Goal: Transaction & Acquisition: Book appointment/travel/reservation

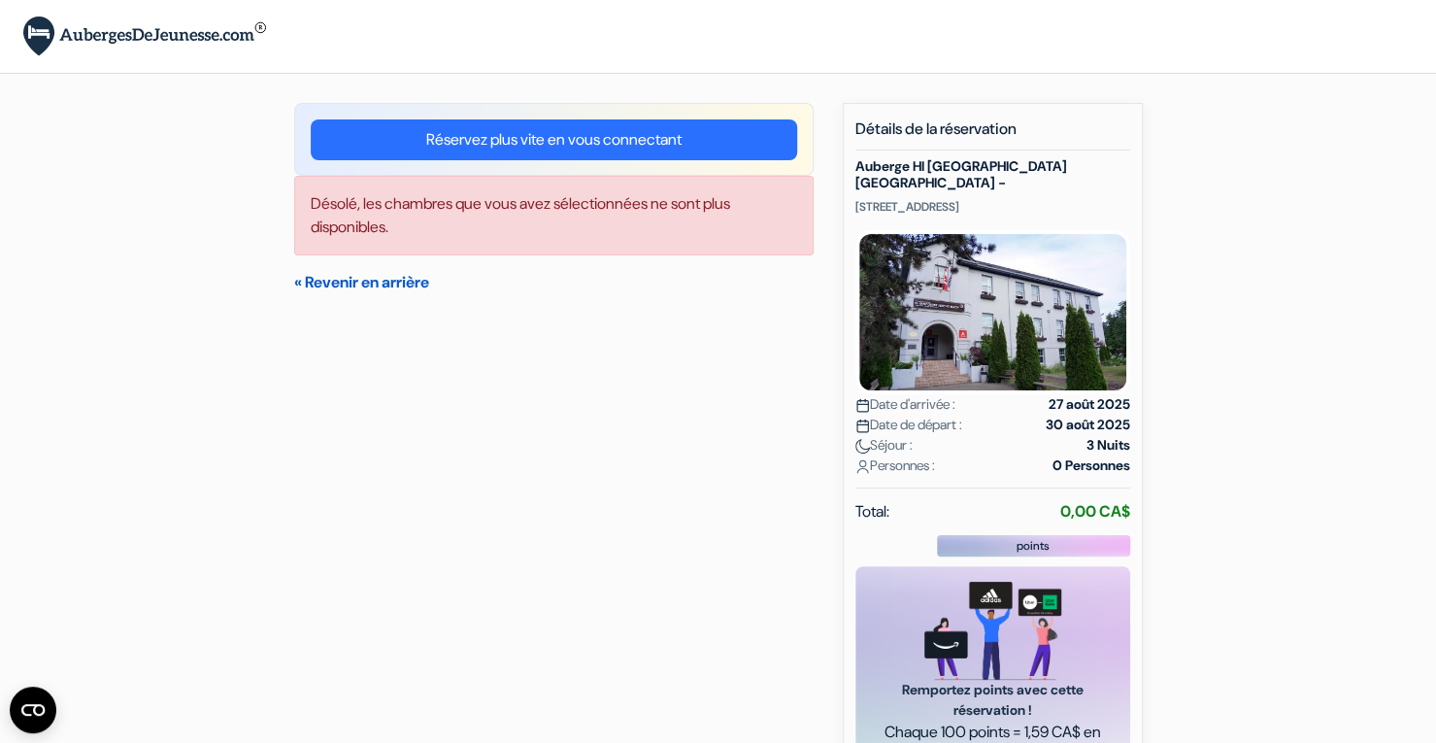
click at [359, 285] on link "« Revenir en arrière" at bounding box center [361, 282] width 135 height 20
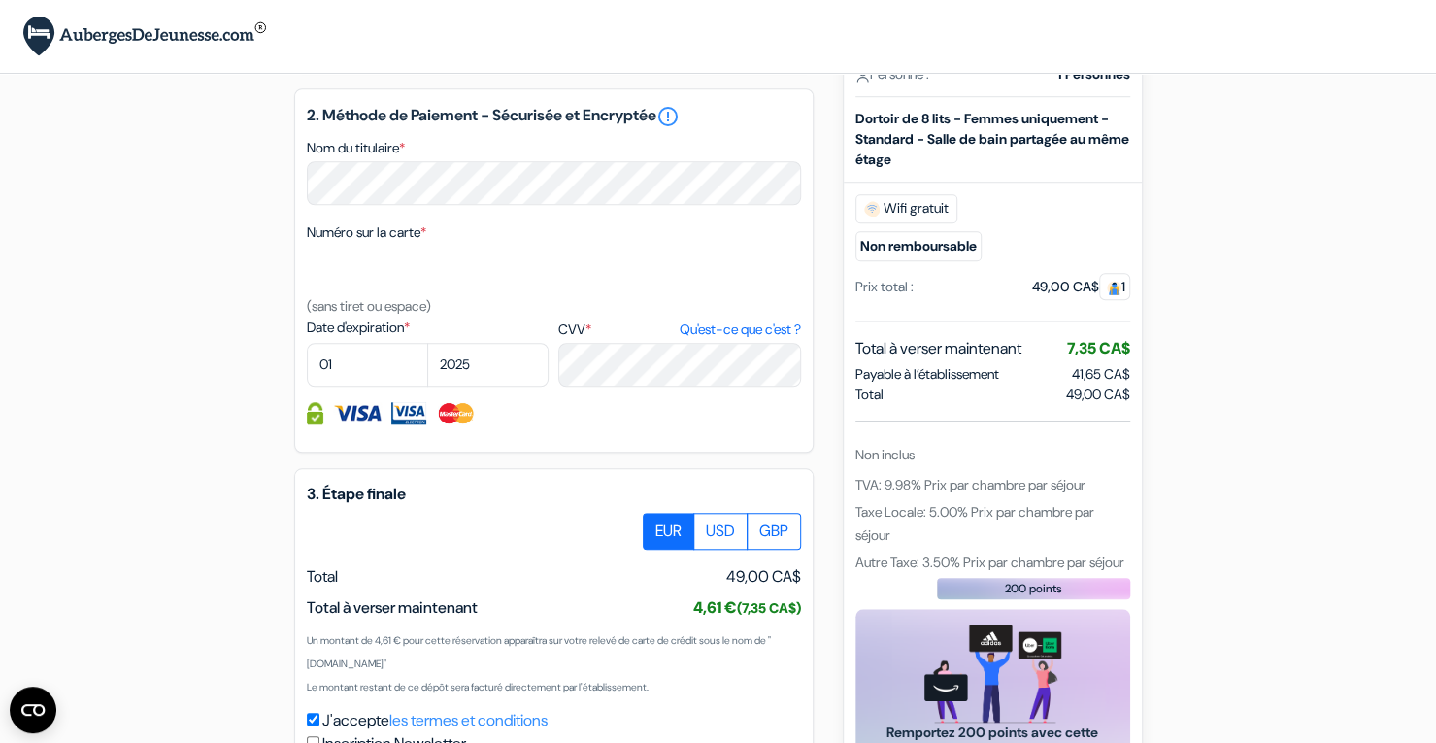
scroll to position [994, 0]
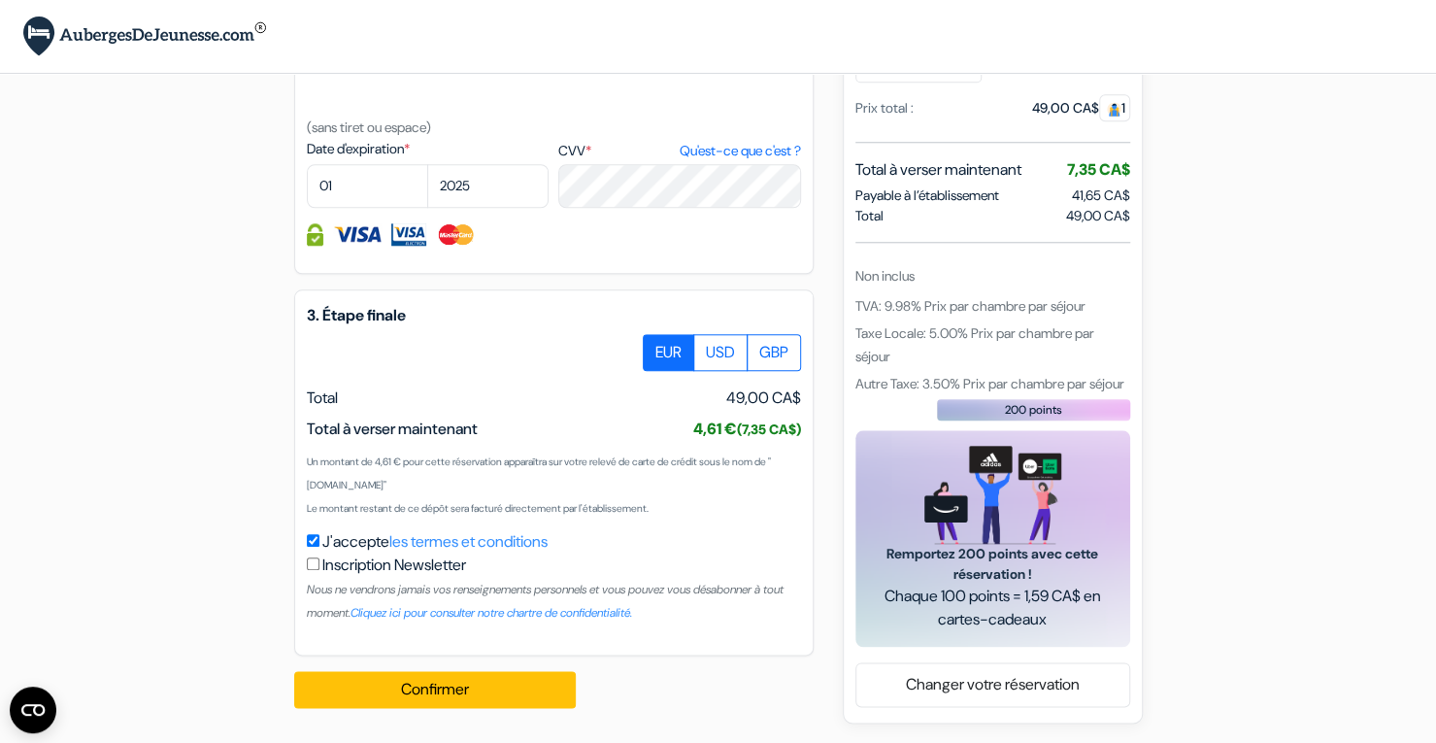
drag, startPoint x: 683, startPoint y: 432, endPoint x: 798, endPoint y: 426, distance: 114.7
click at [798, 426] on span "4,61 € (7,35 CA$)" at bounding box center [747, 428] width 108 height 20
click at [761, 404] on span "49,00 CA$" at bounding box center [763, 397] width 75 height 23
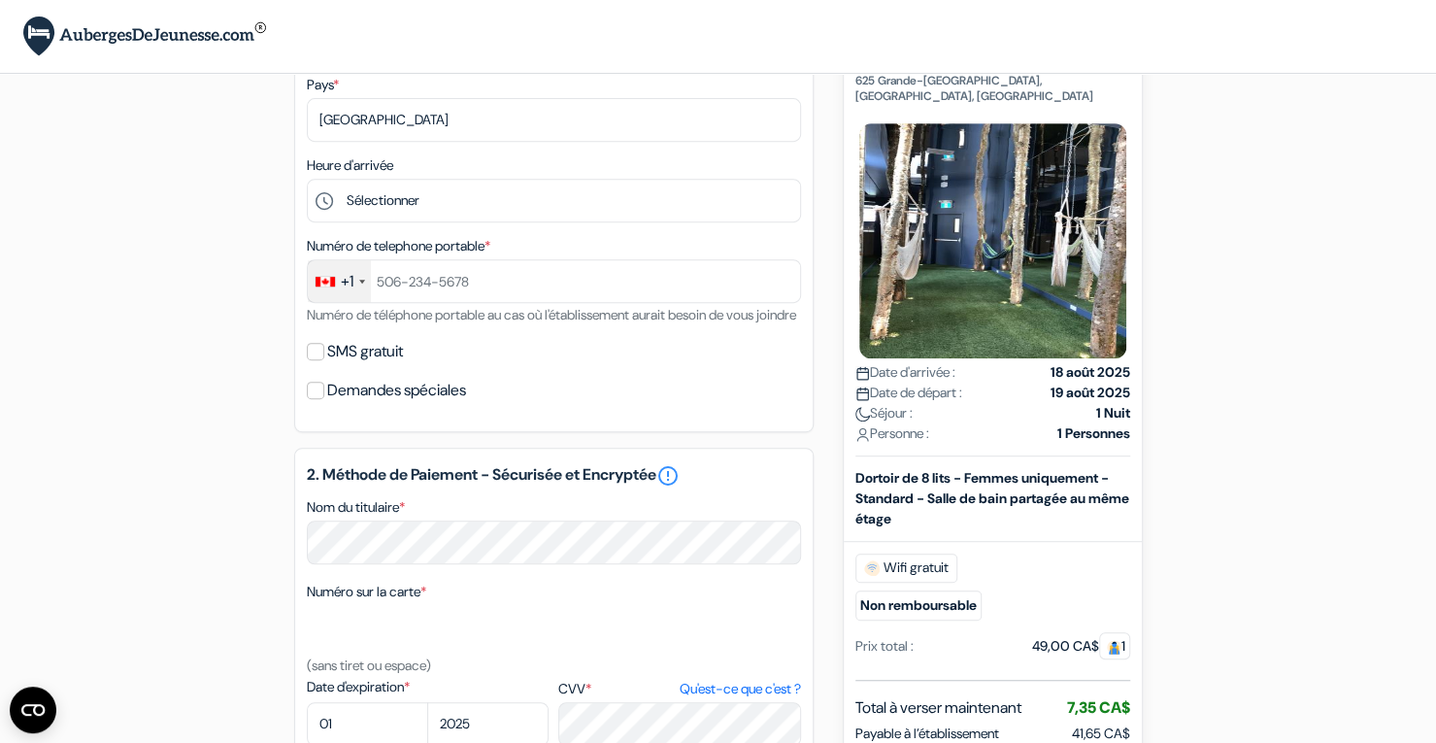
scroll to position [804, 0]
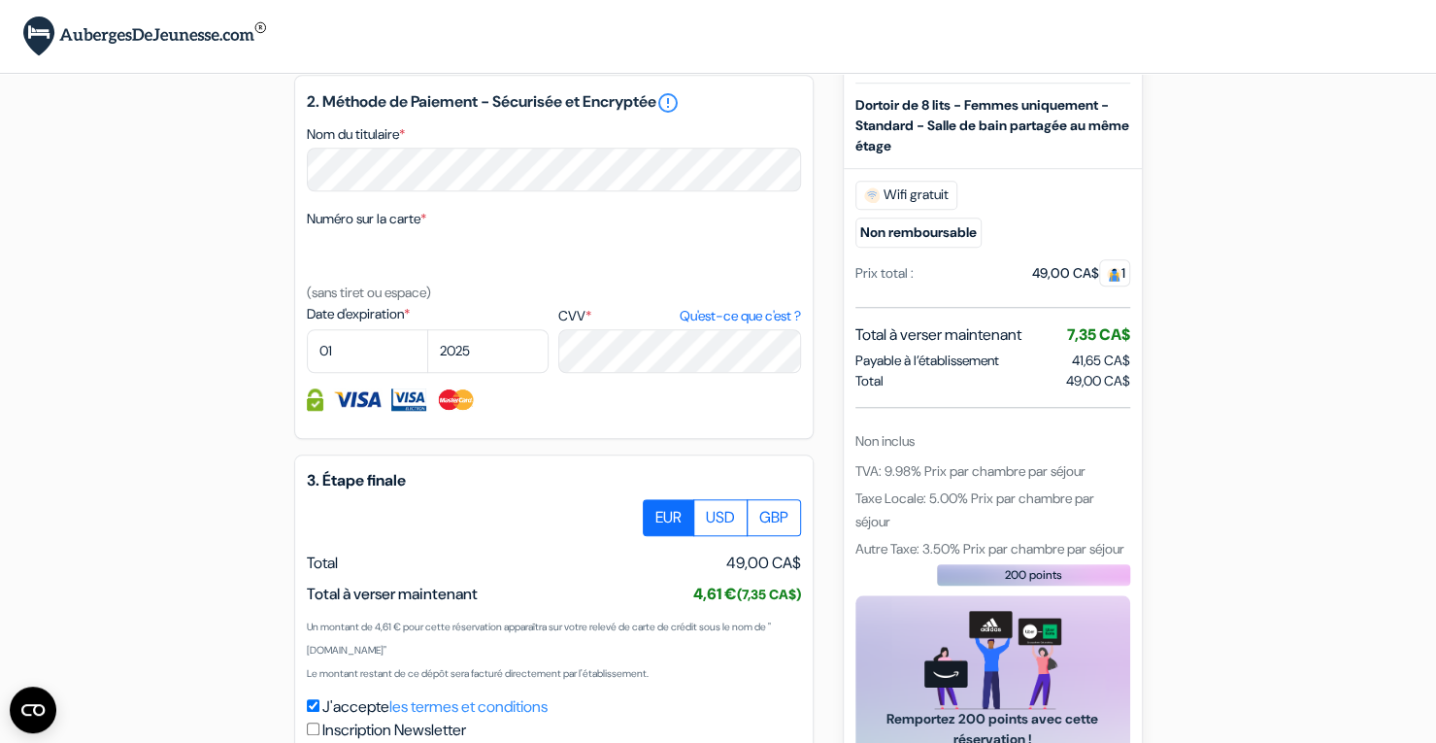
drag, startPoint x: 716, startPoint y: 583, endPoint x: 804, endPoint y: 595, distance: 88.1
click at [804, 595] on div "3. Étape finale EUR USD GBP Total J'accepte" at bounding box center [553, 637] width 519 height 366
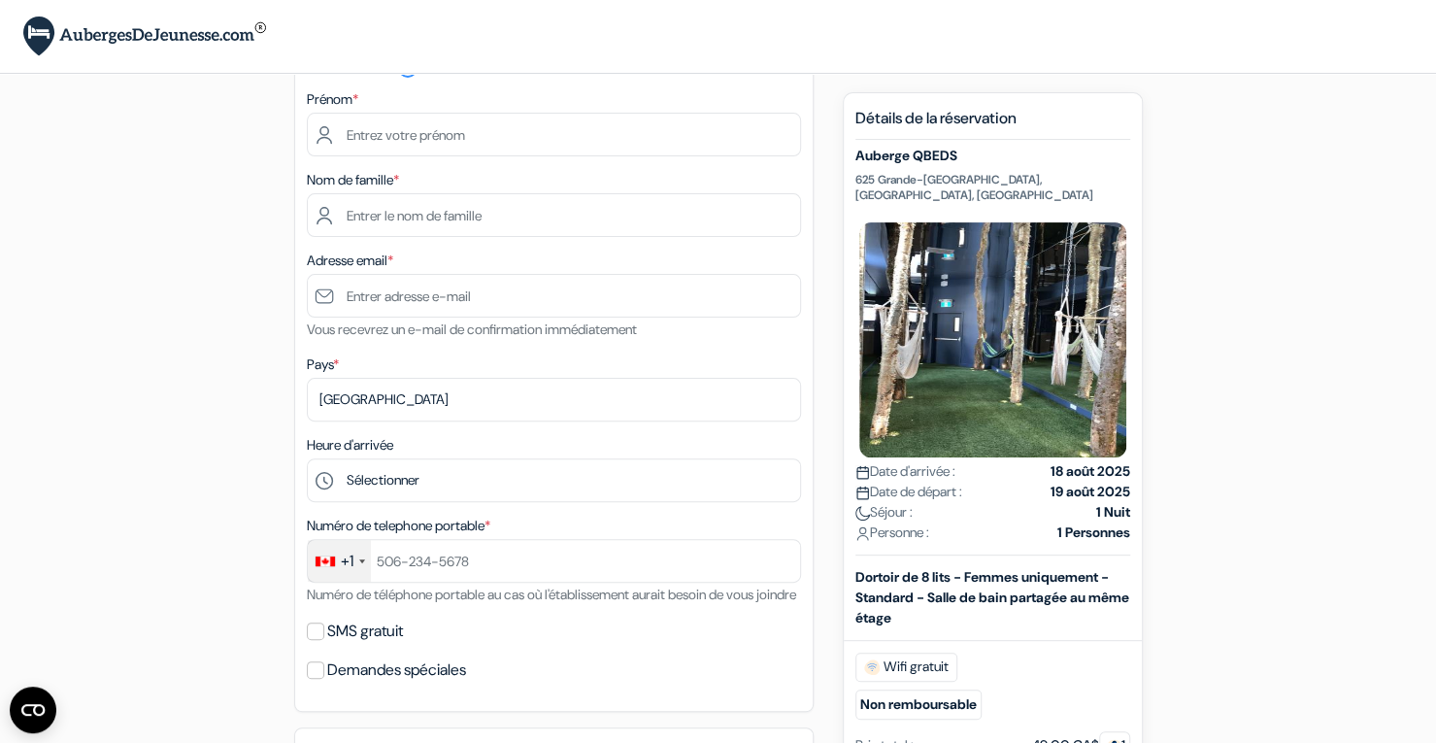
scroll to position [0, 0]
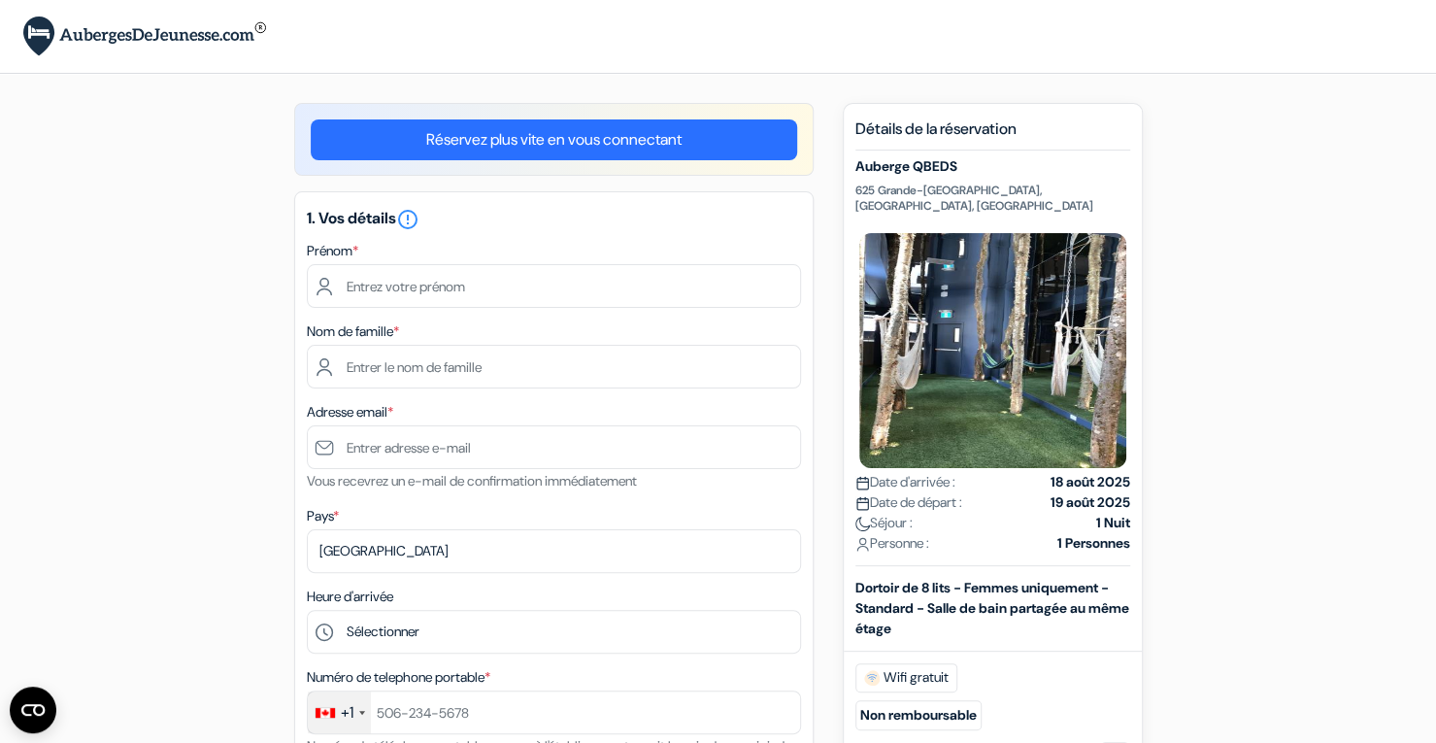
click at [898, 160] on h5 "Auberge QBEDS" at bounding box center [992, 166] width 275 height 17
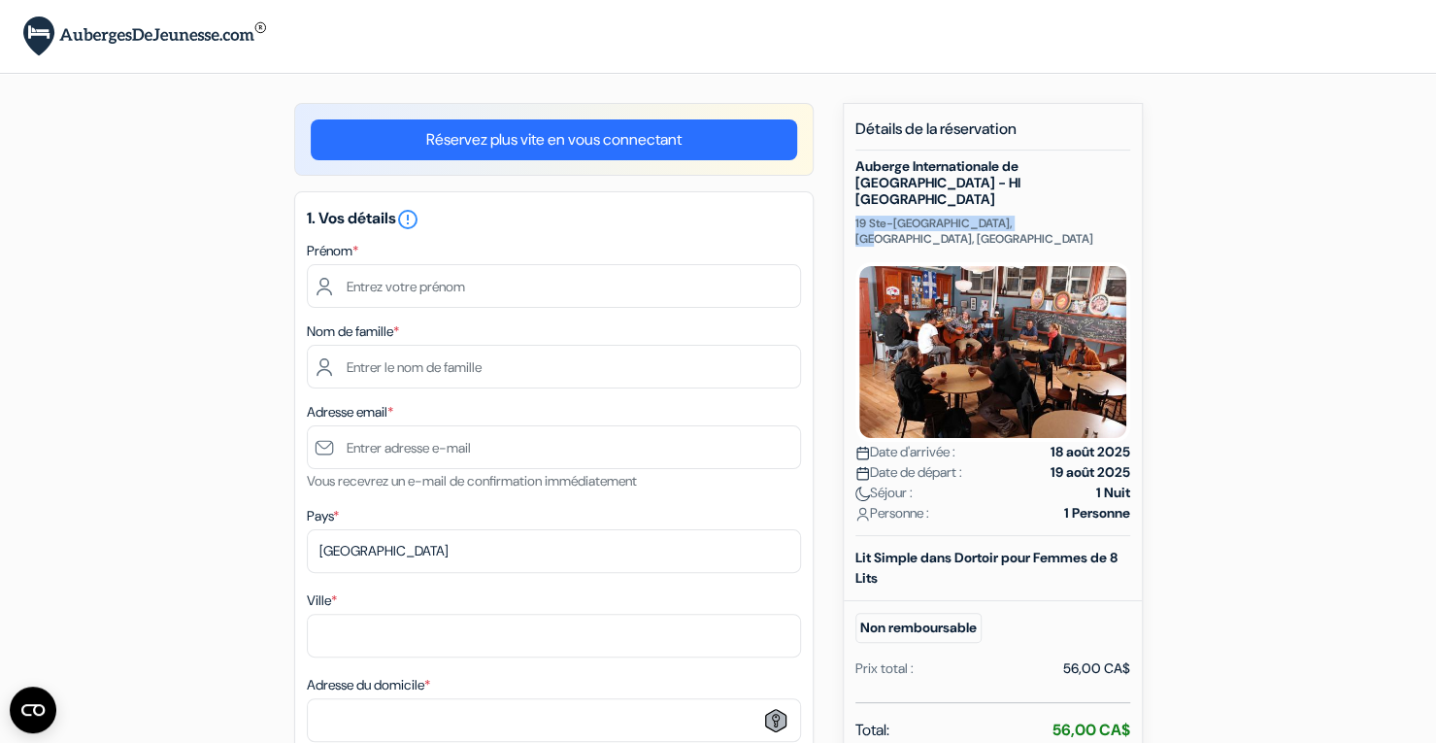
drag, startPoint x: 856, startPoint y: 205, endPoint x: 1040, endPoint y: 197, distance: 184.6
click at [1040, 215] on p "19 Ste-Ursule, Quebec, Canada" at bounding box center [992, 230] width 275 height 31
copy p "19 Ste-Ursule, Quebec, Canada"
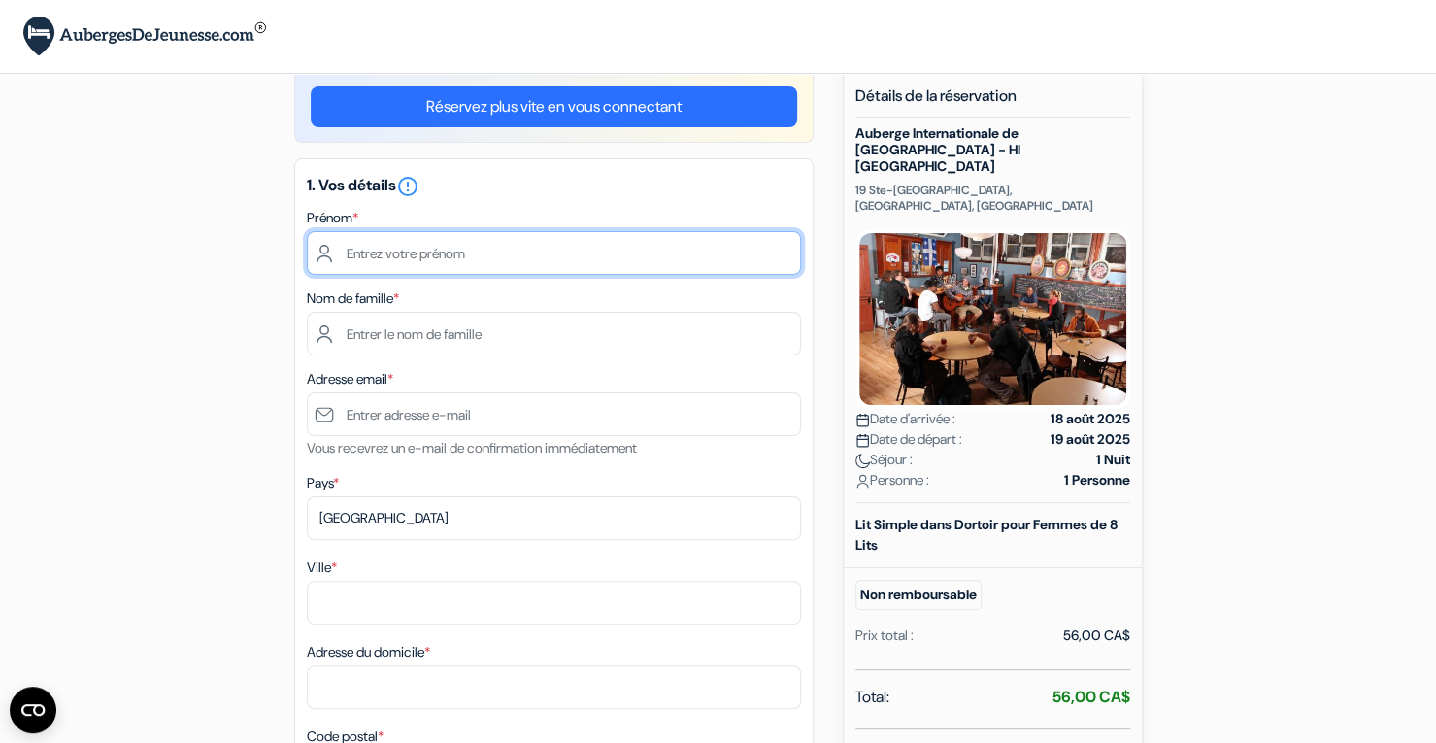
click at [624, 257] on input "text" at bounding box center [554, 253] width 494 height 44
type input "Oriane"
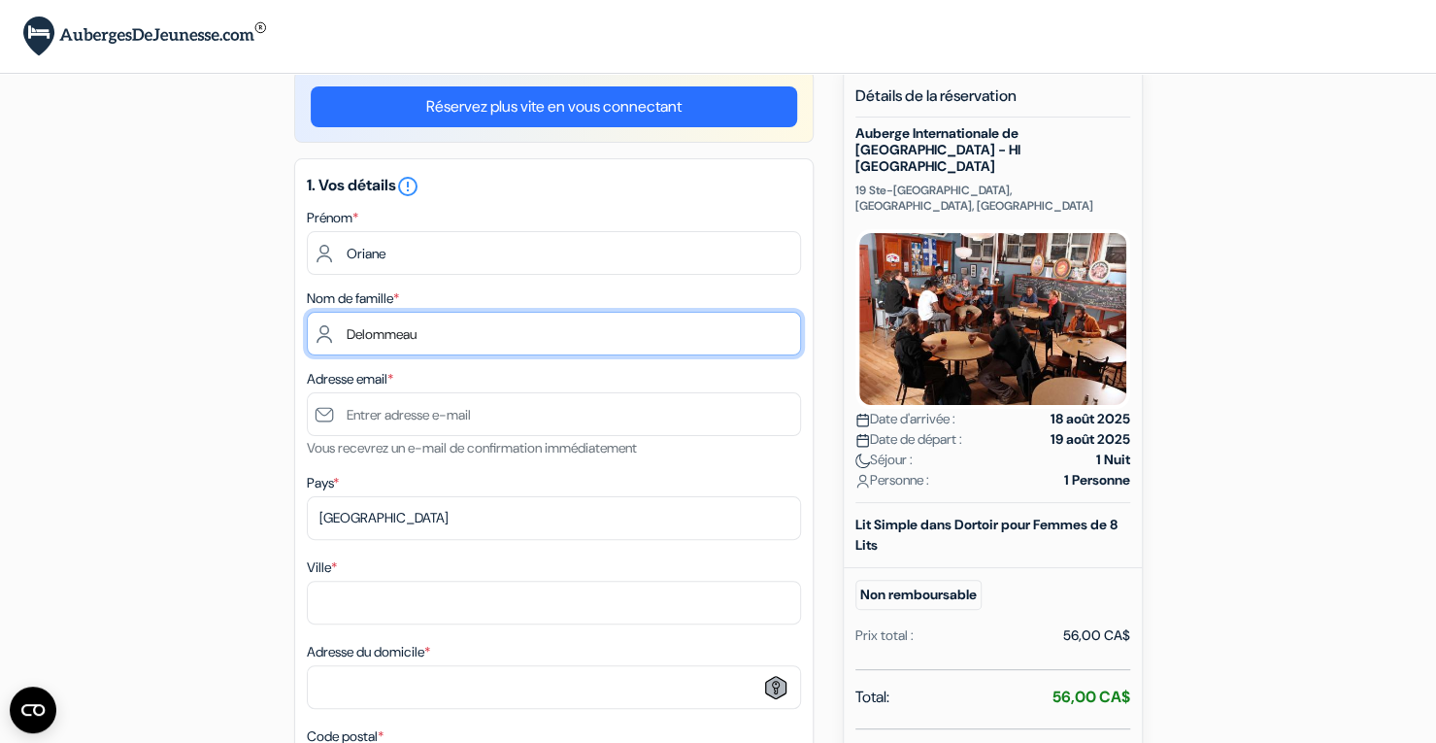
type input "Delommeau"
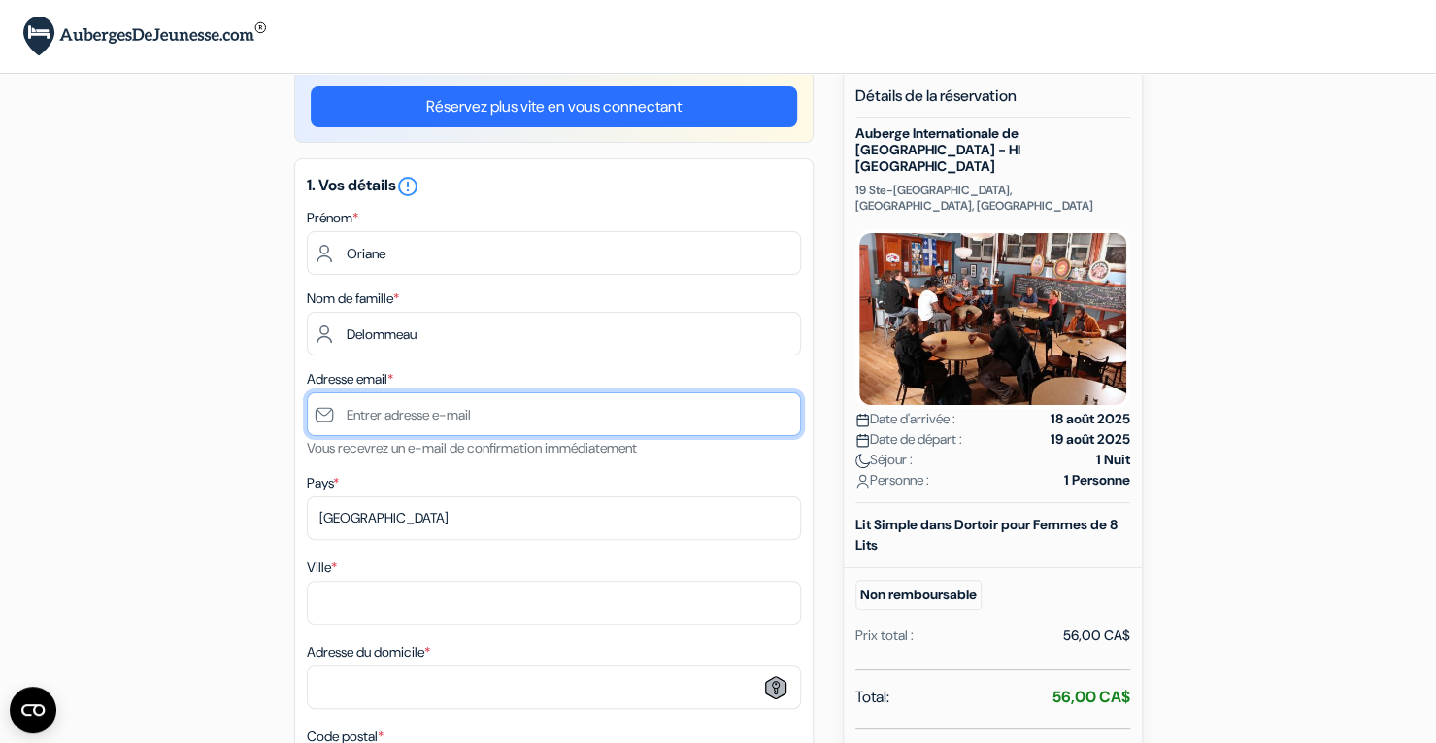
click at [458, 424] on input "text" at bounding box center [554, 414] width 494 height 44
type input "oriane.delommeau@gmail.com"
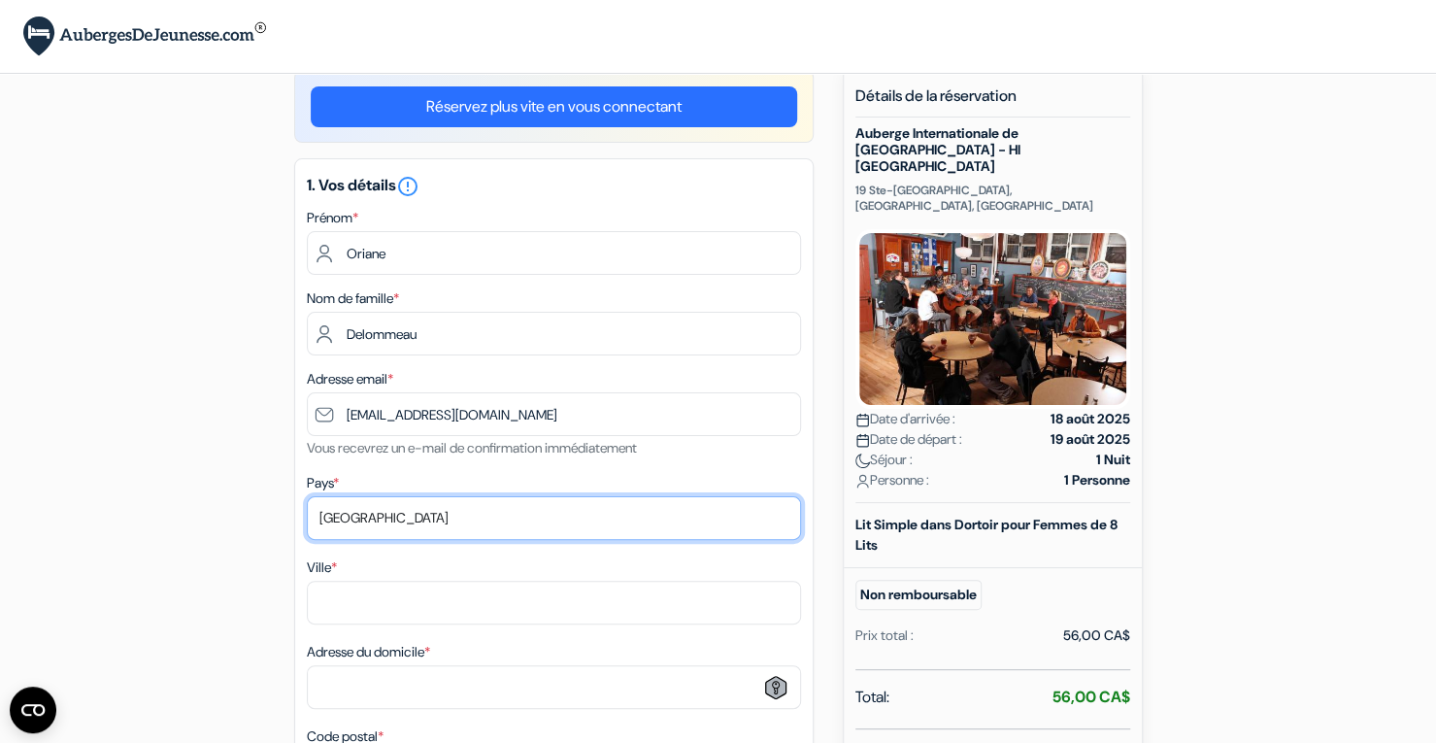
click at [409, 529] on select "Selectionner le pays Abkhazie Afghanistan Afrique du Sud Albanie Algérie Allema…" at bounding box center [554, 518] width 494 height 44
select select "fr"
click at [307, 498] on select "Selectionner le pays Abkhazie Afghanistan Afrique du Sud Albanie Algérie Allema…" at bounding box center [554, 518] width 494 height 44
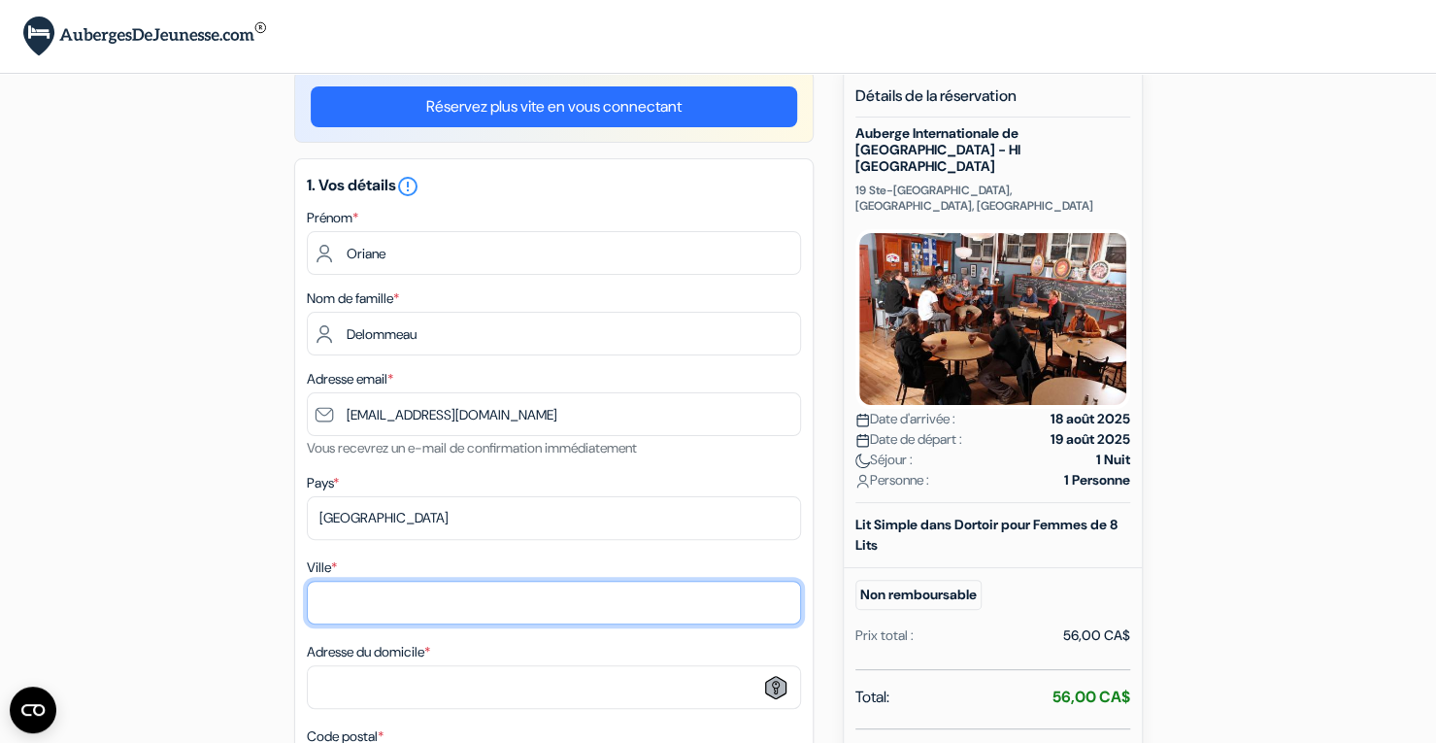
click at [405, 610] on input "Ville *" at bounding box center [554, 602] width 494 height 44
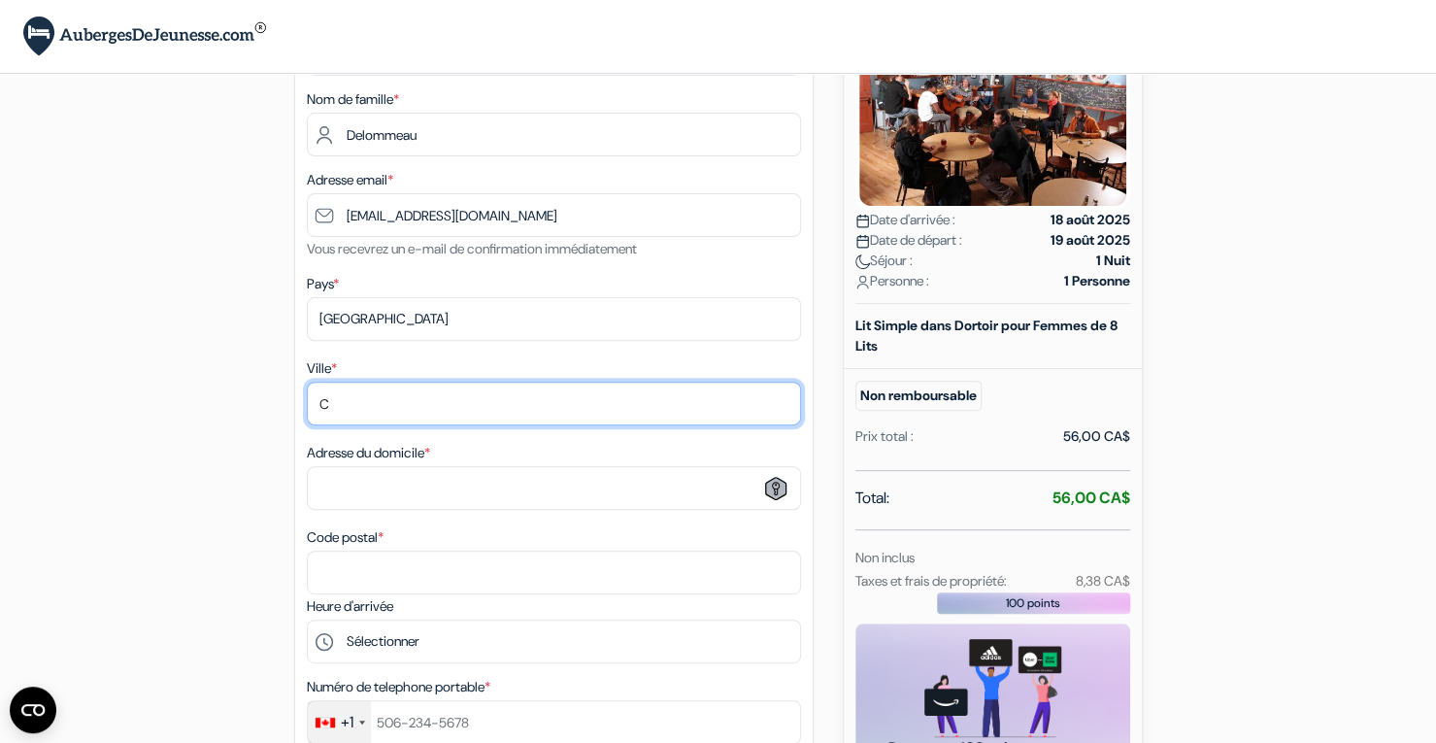
scroll to position [245, 0]
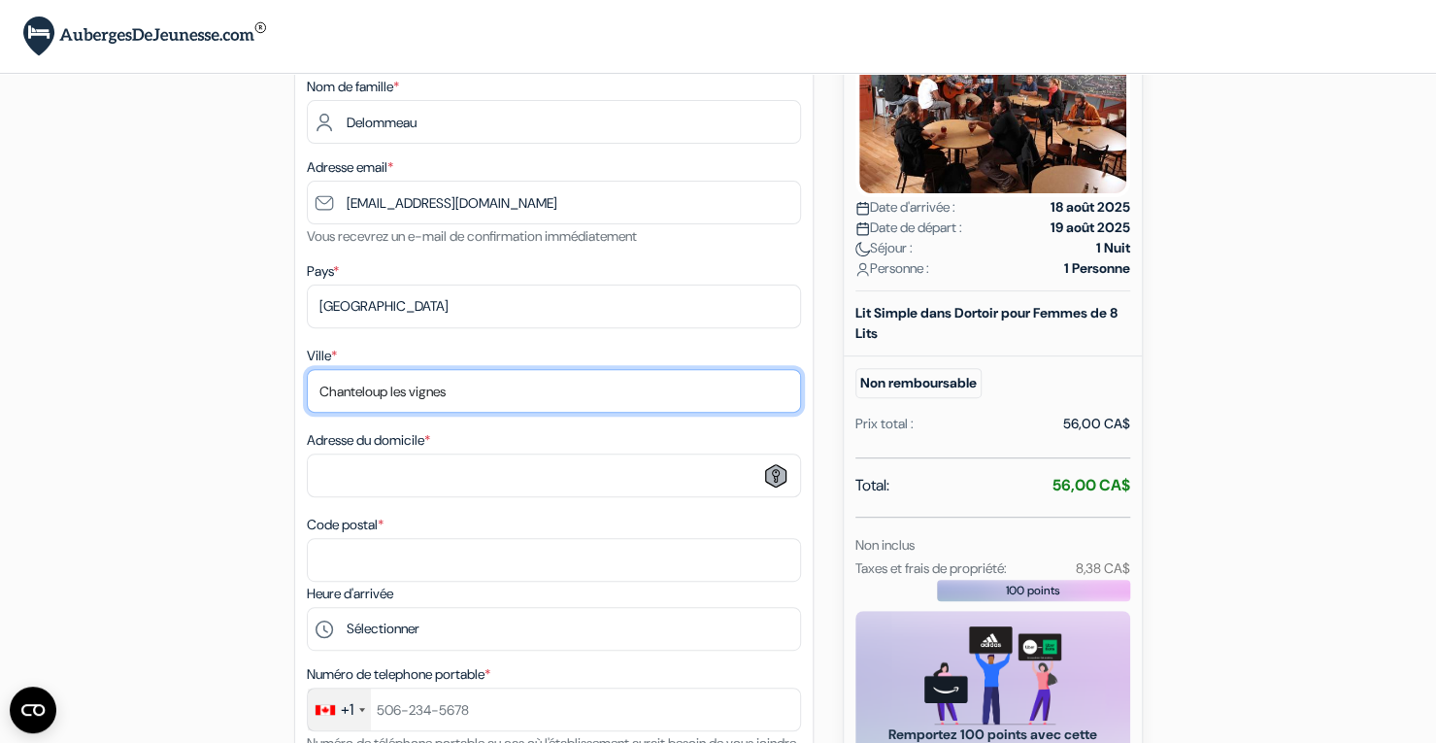
type input "Chanteloup les vignes"
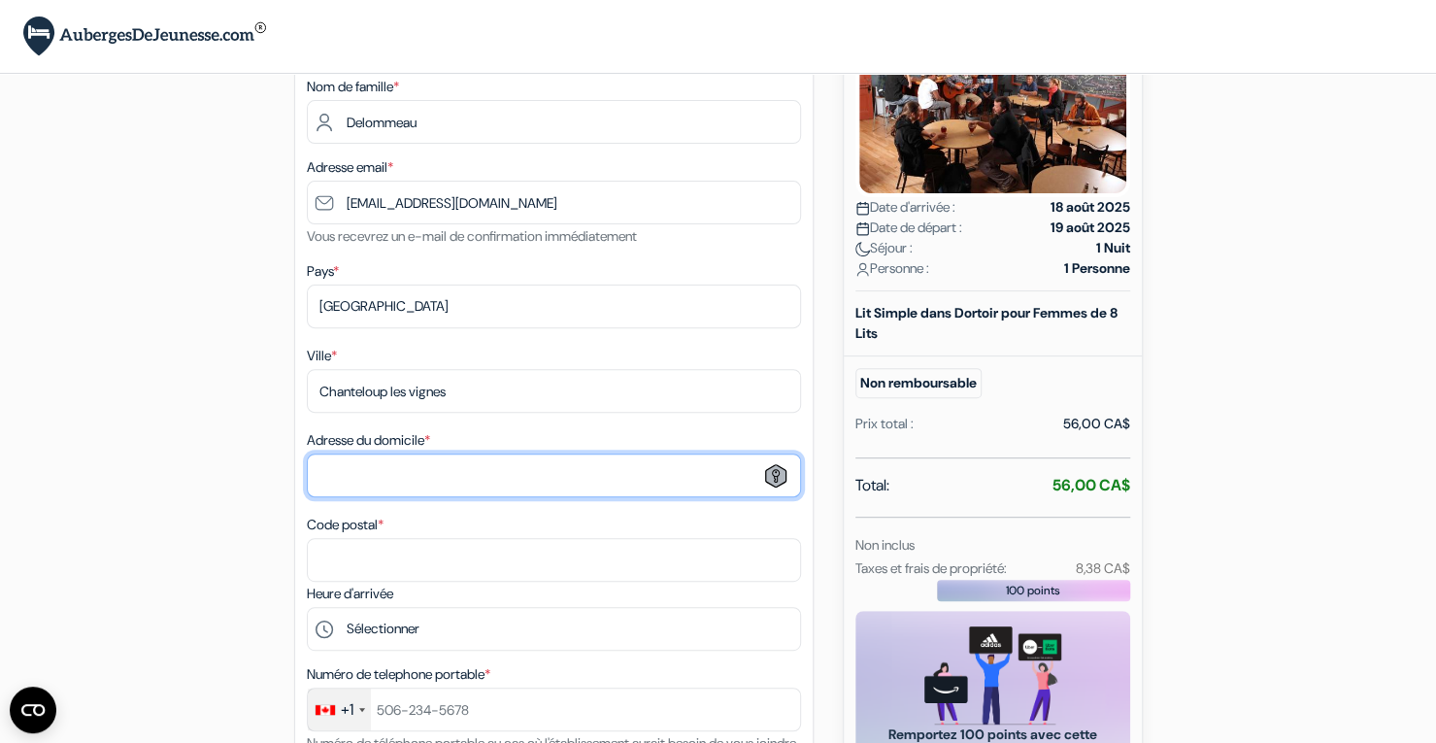
click at [423, 483] on input "Adresse du domicile *" at bounding box center [554, 475] width 494 height 44
type input "3 rue du viala"
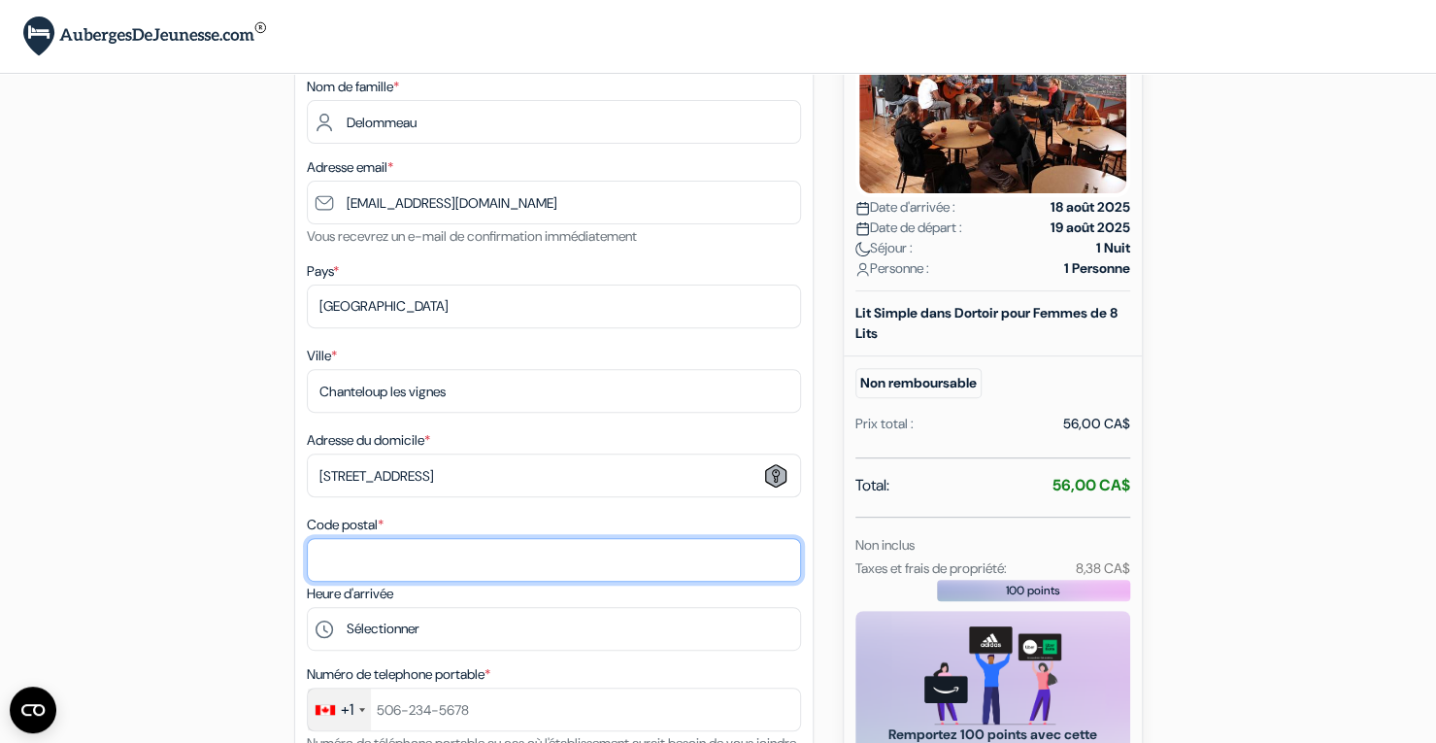
click at [376, 568] on input "Code postal *" at bounding box center [554, 560] width 494 height 44
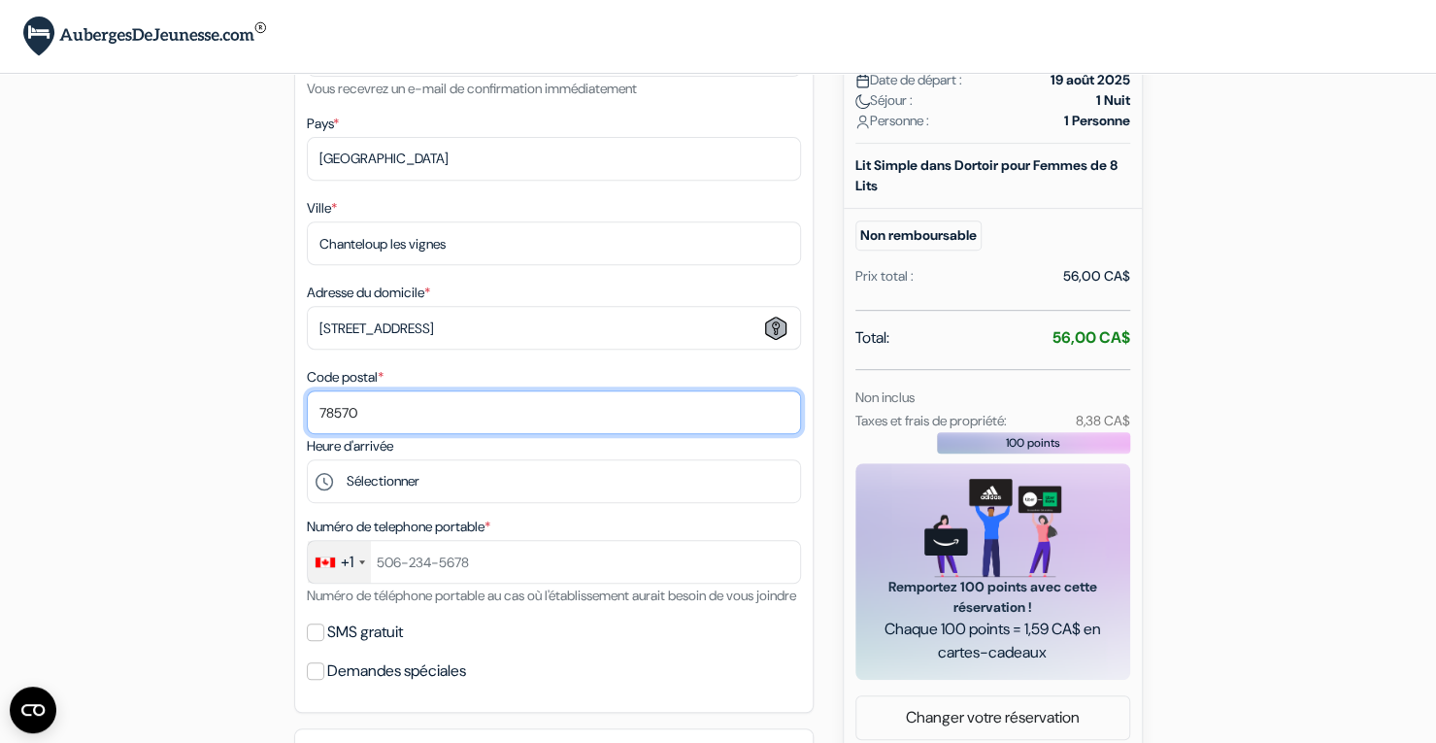
scroll to position [394, 0]
type input "78570"
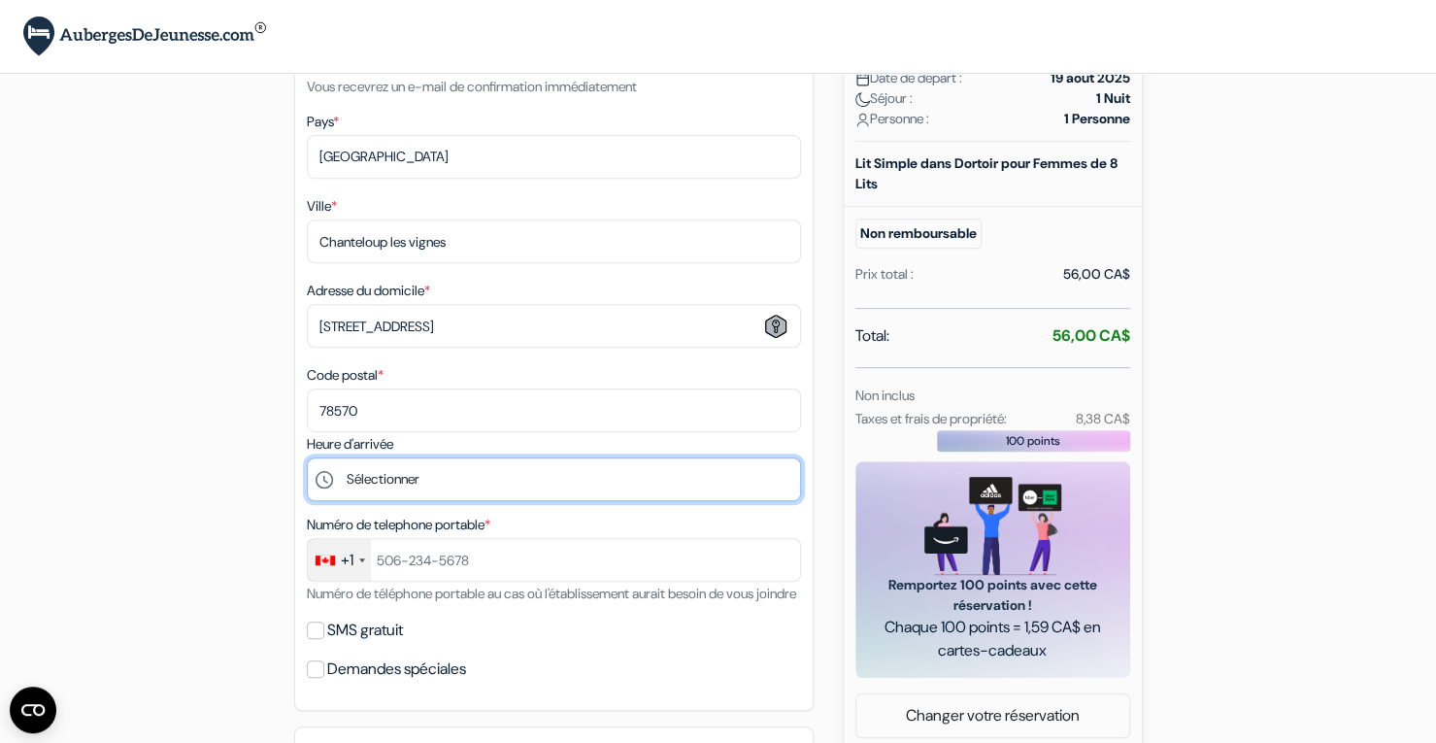
click at [433, 485] on select "Sélectionner 16:00 17:00 18:00 19:00 20:00 21:00 22:00 23:00 0:00" at bounding box center [554, 479] width 494 height 44
select select "16"
click at [307, 462] on select "Sélectionner 16:00 17:00 18:00 19:00 20:00 21:00 22:00 23:00 0:00" at bounding box center [554, 479] width 494 height 44
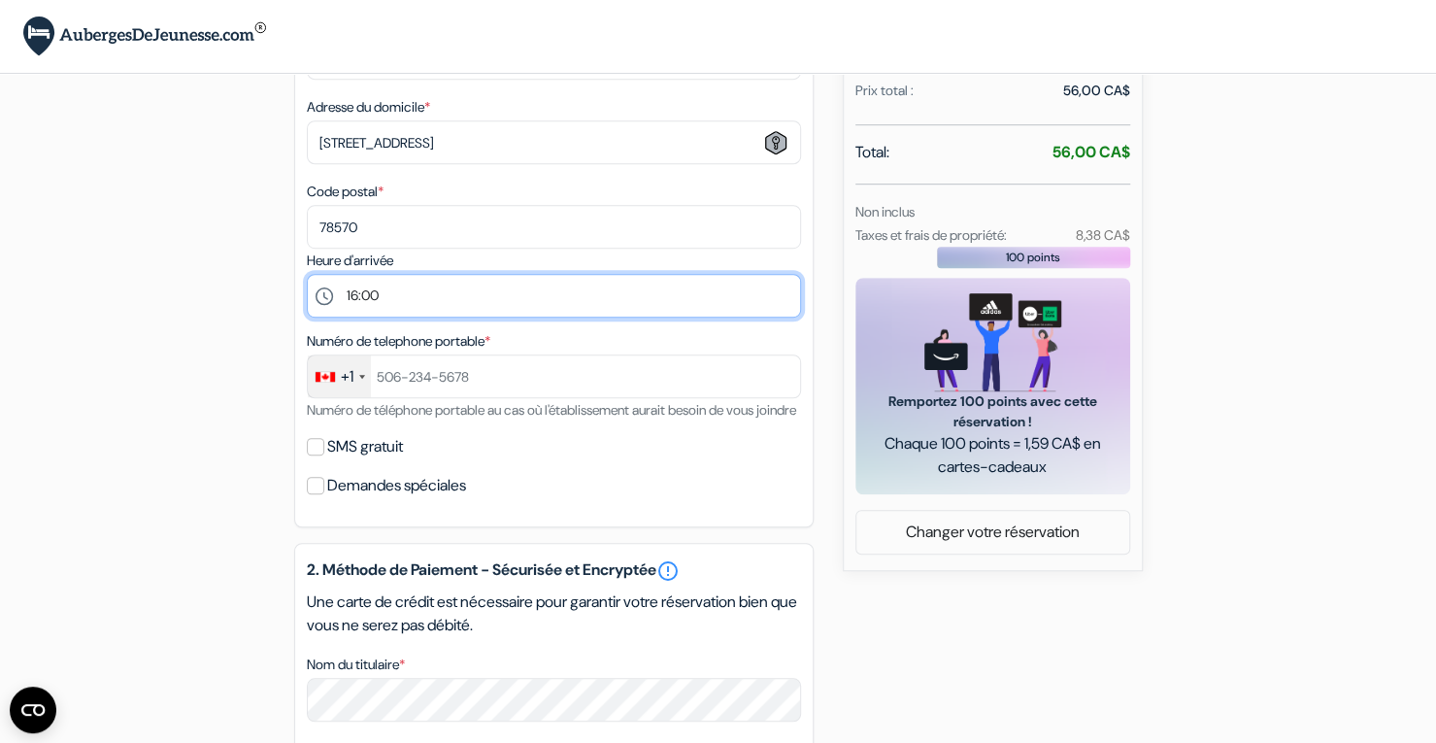
scroll to position [578, 0]
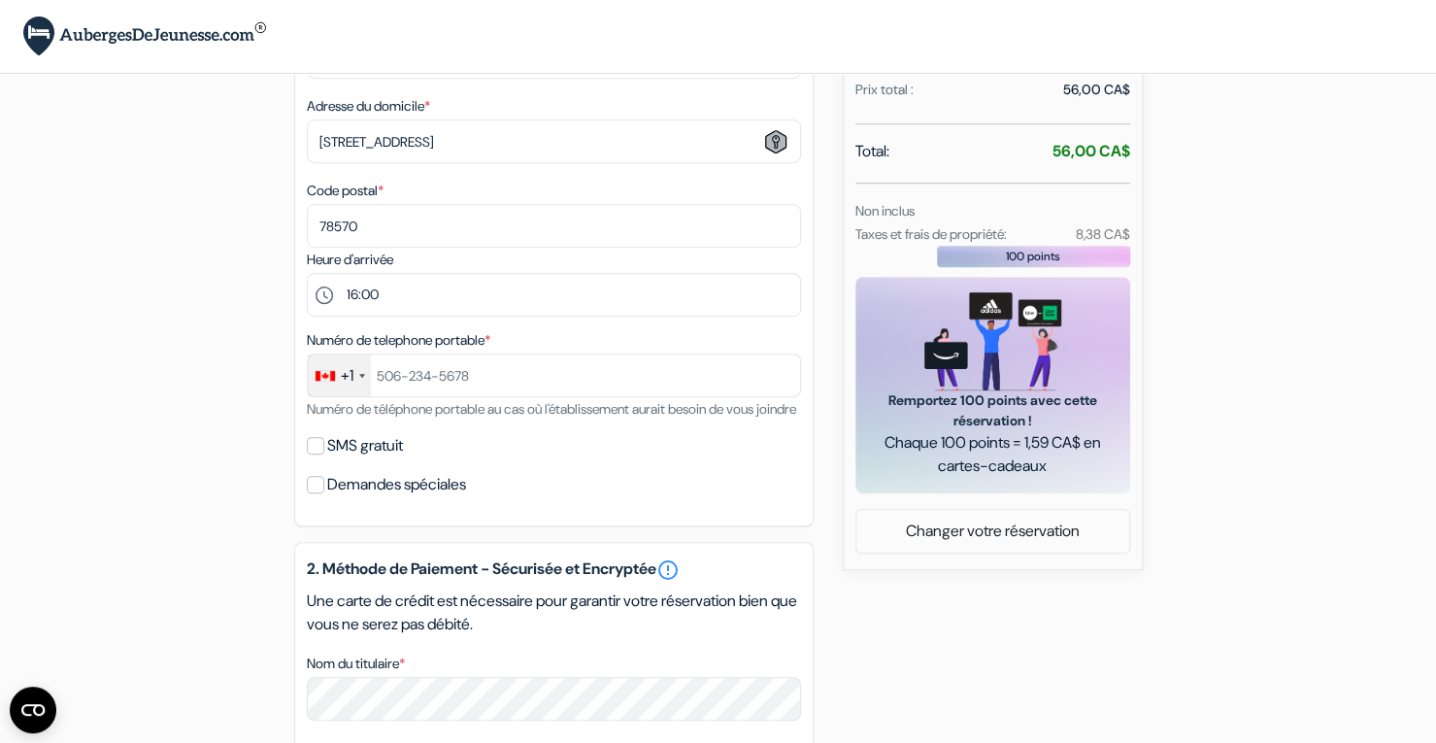
click at [353, 393] on div "+1" at bounding box center [339, 375] width 63 height 42
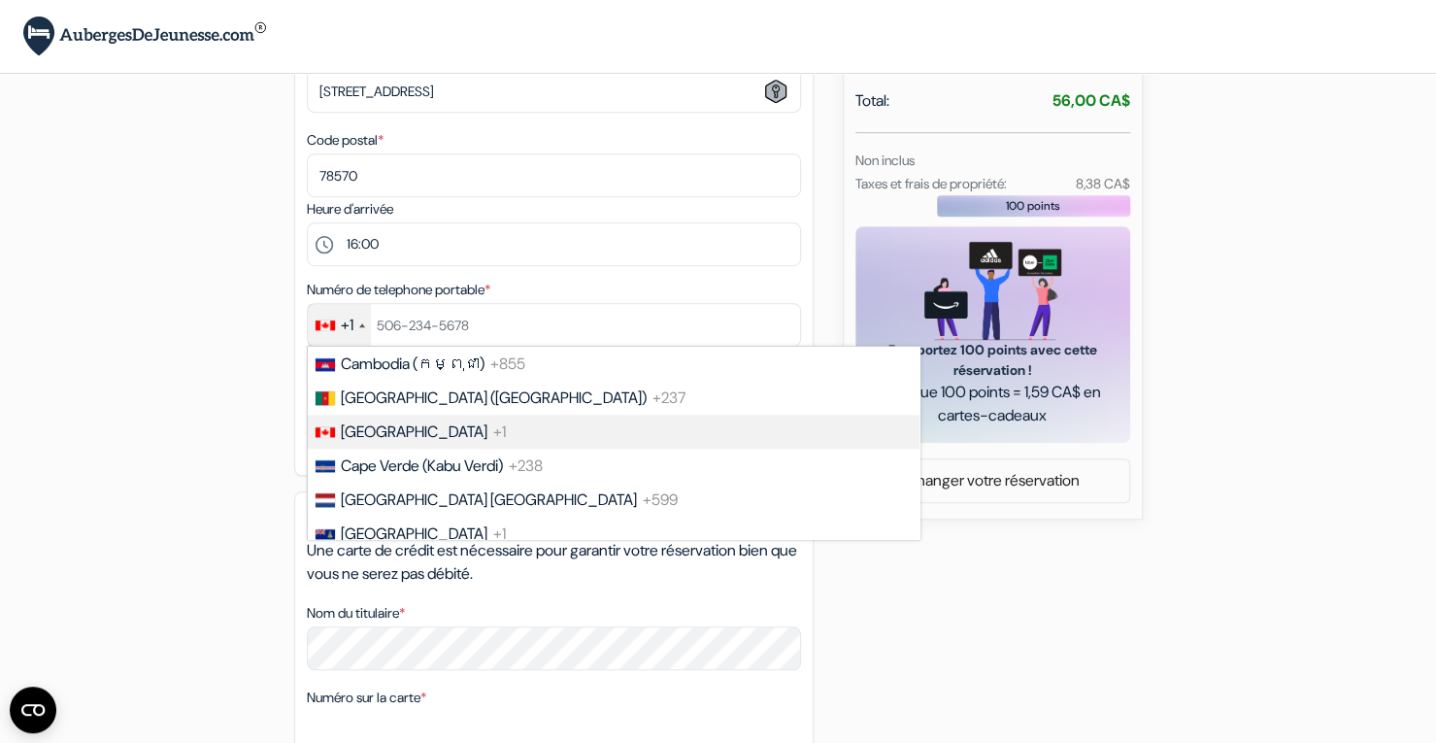
scroll to position [671, 0]
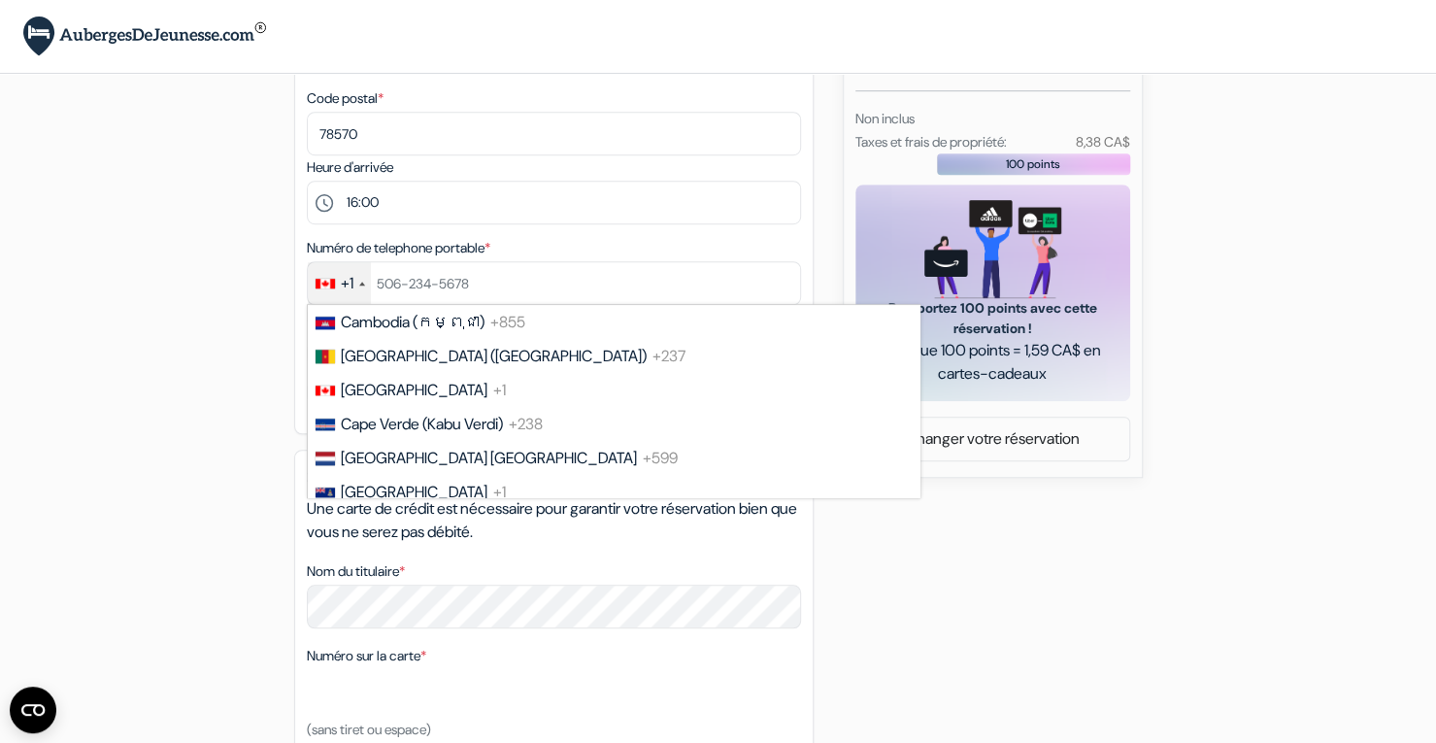
click at [343, 286] on div "+1" at bounding box center [347, 283] width 13 height 23
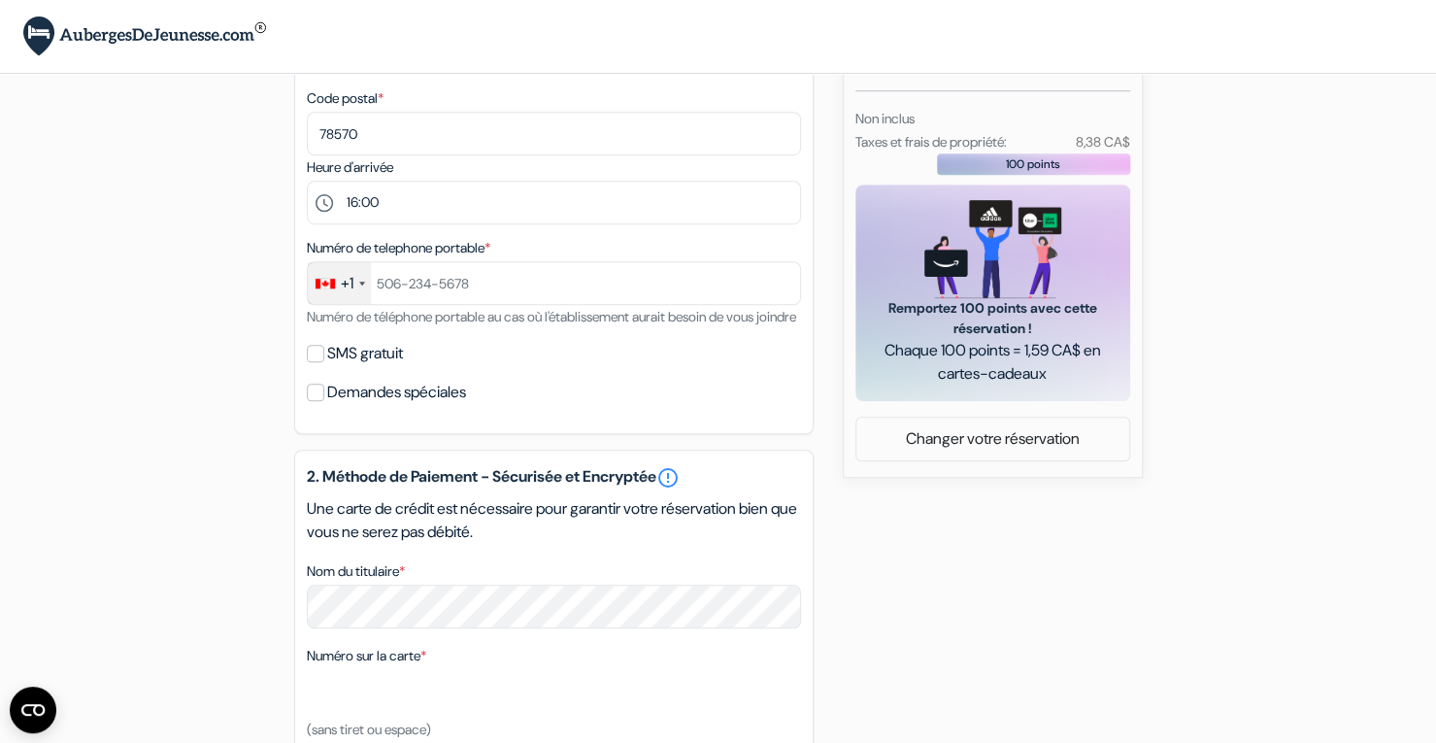
click at [342, 294] on div "+1" at bounding box center [347, 283] width 13 height 23
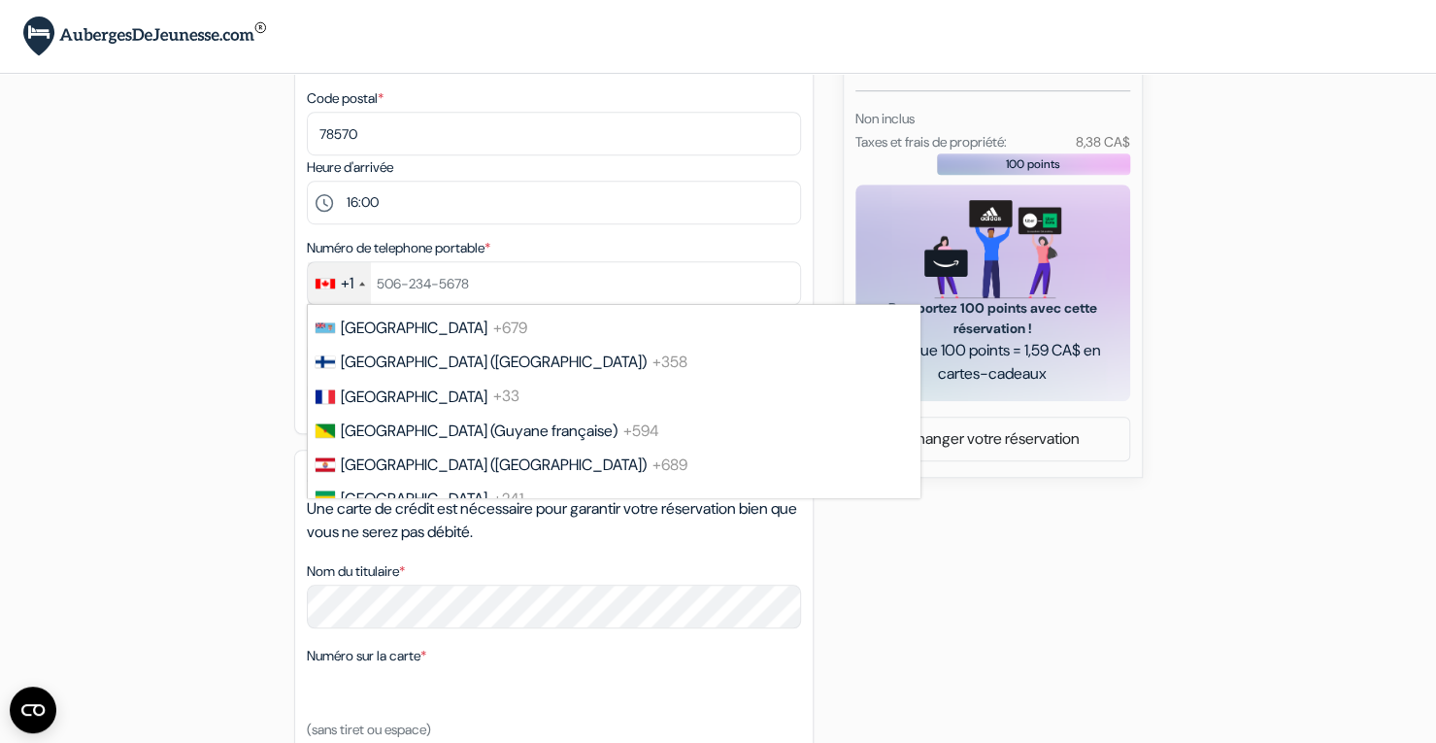
scroll to position [2631, 0]
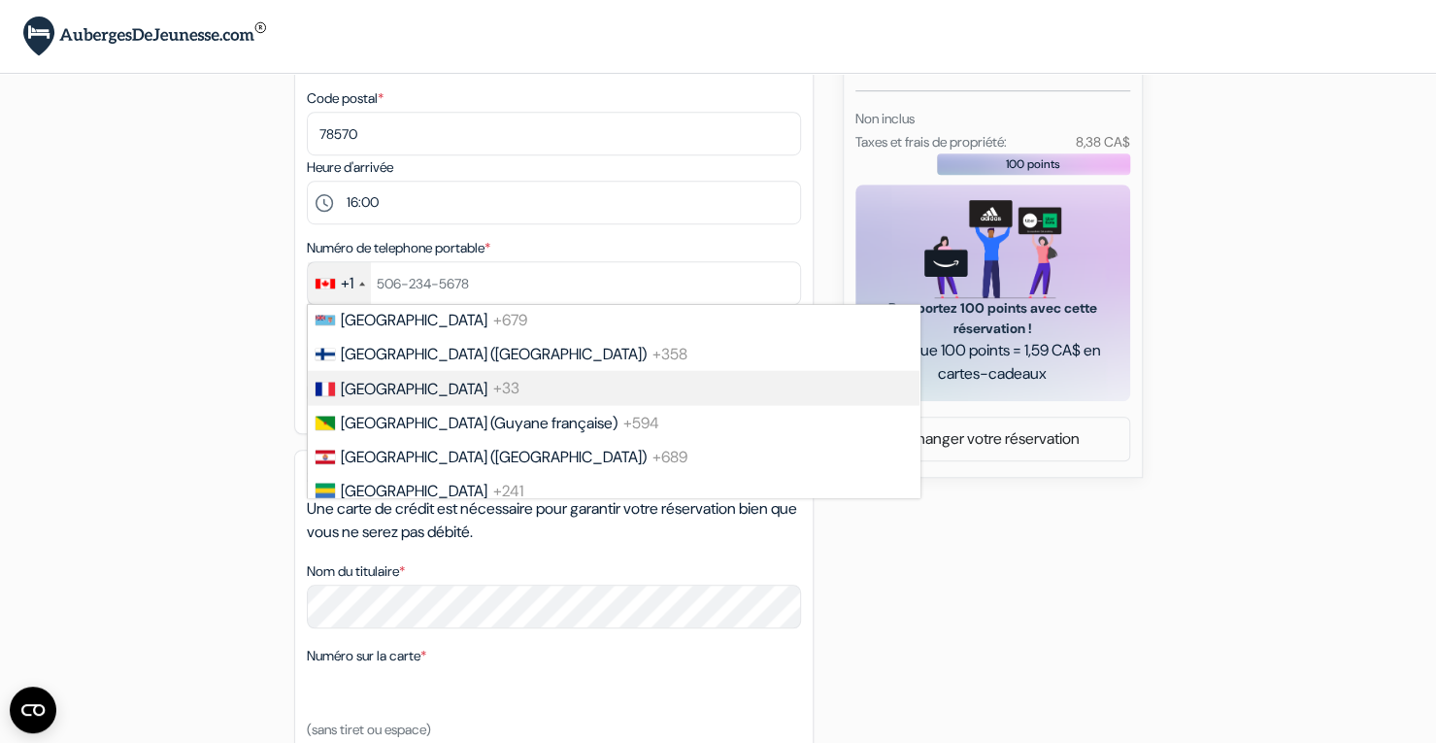
click at [493, 398] on span "+33" at bounding box center [506, 388] width 26 height 20
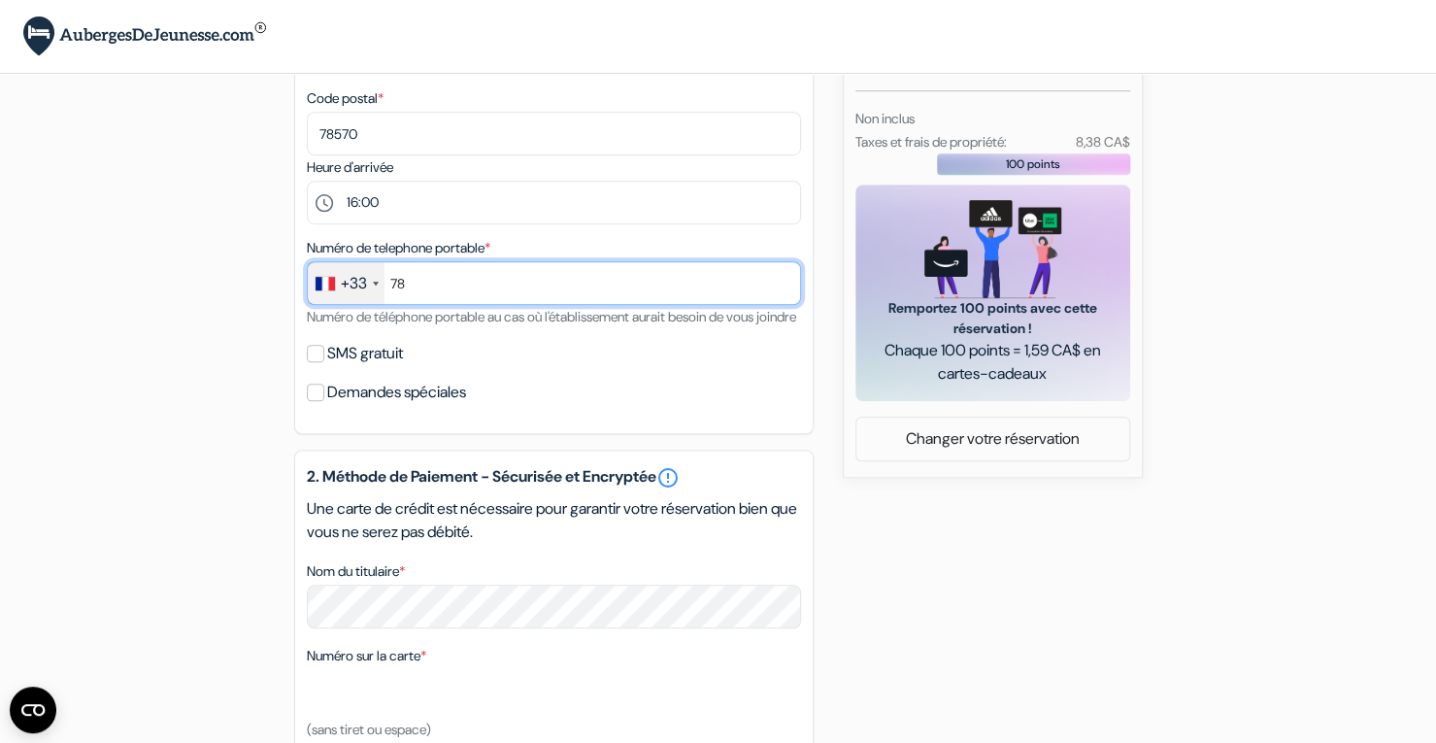
type input "7"
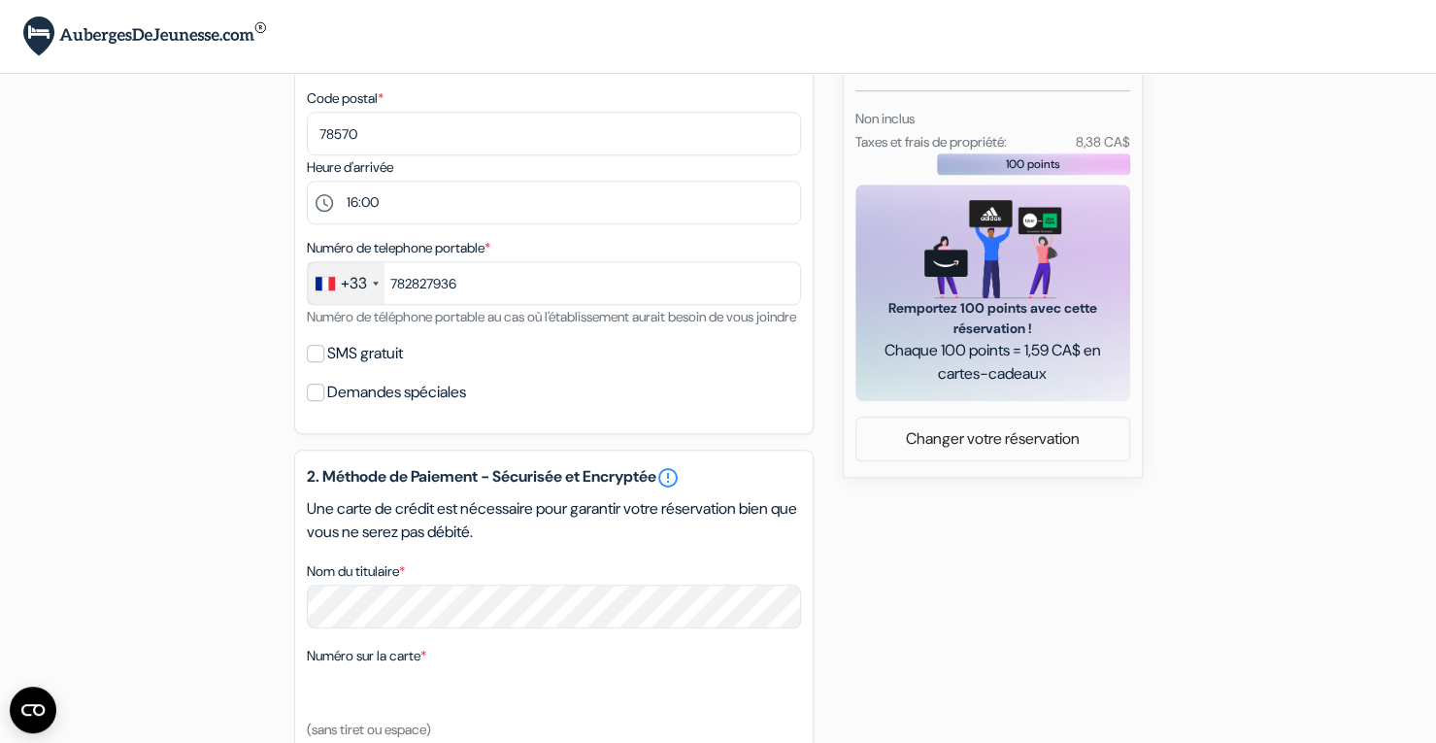
click at [215, 303] on div "add_box Auberge Internationale de Quebec - HI CANADA 19 Ste-Ursule, Quebec, Can…" at bounding box center [718, 302] width 1281 height 1740
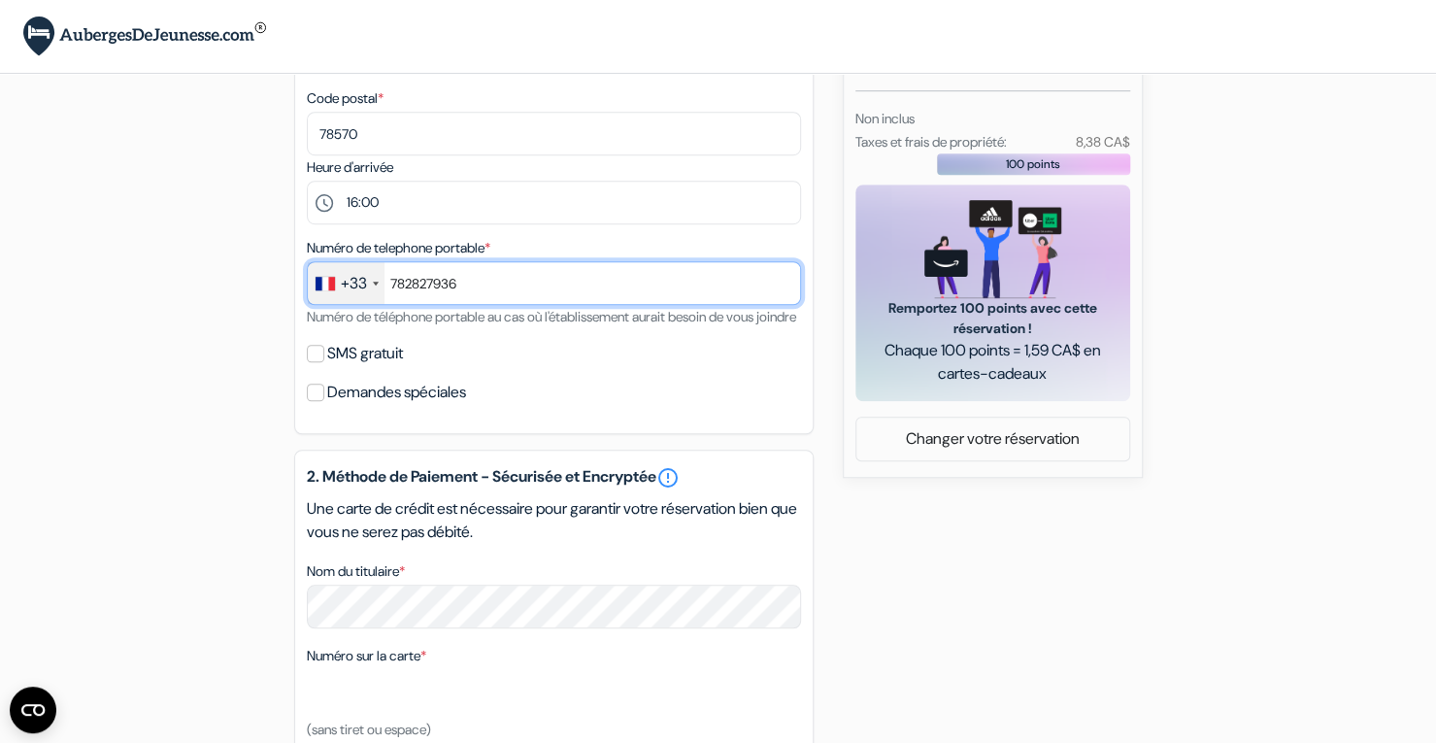
click at [392, 288] on input "782827936" at bounding box center [554, 283] width 494 height 44
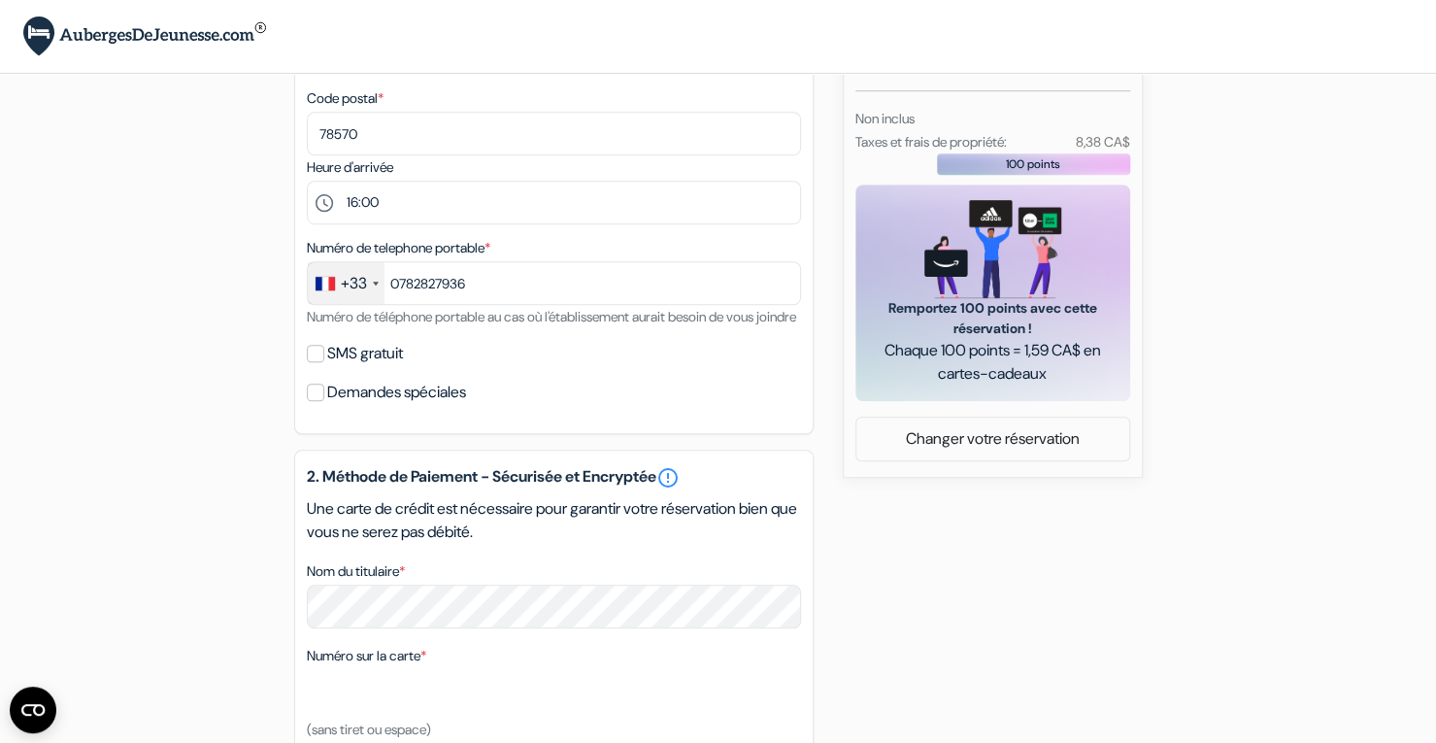
click at [242, 258] on div "add_box Auberge Internationale de Quebec - HI CANADA 19 Ste-Ursule, Quebec, Can…" at bounding box center [718, 302] width 1281 height 1740
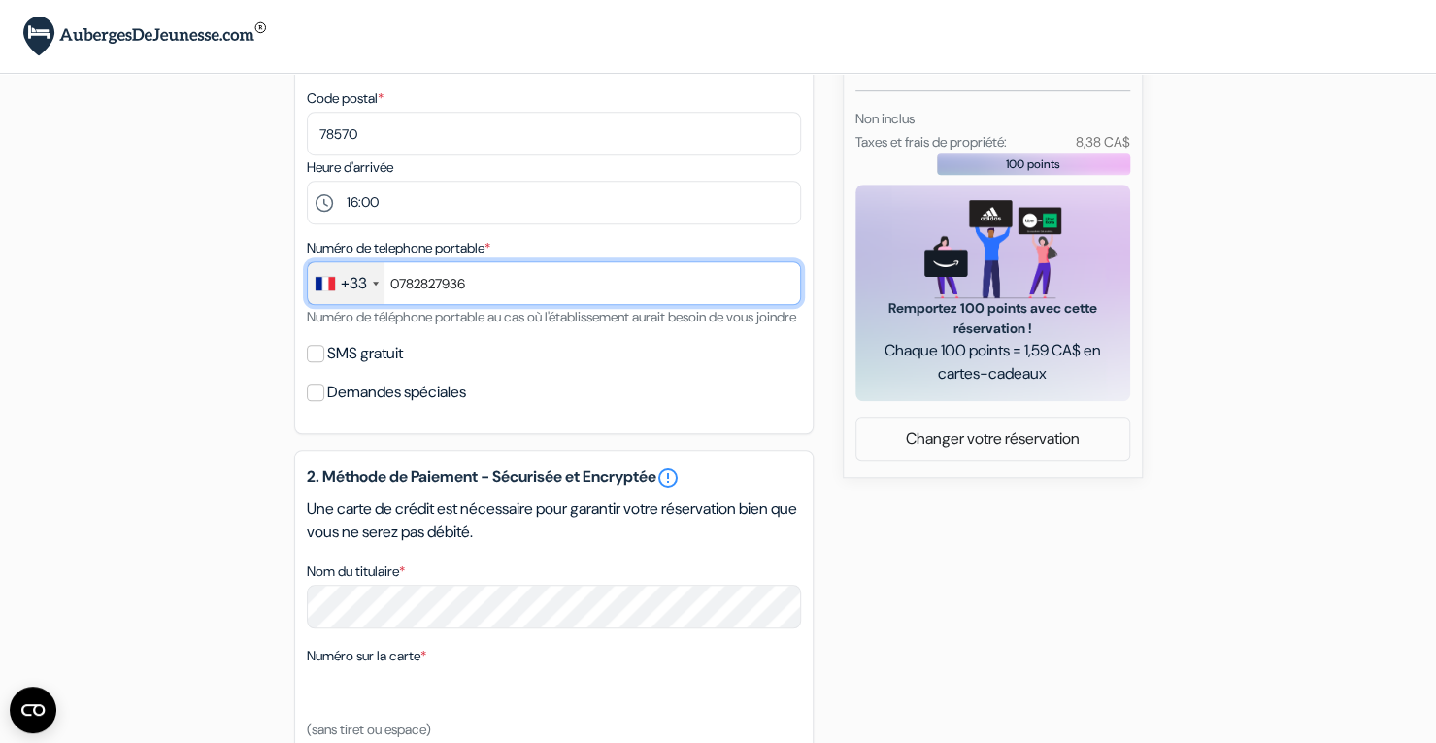
click at [397, 288] on input "0782827936" at bounding box center [554, 283] width 494 height 44
type input "782827936"
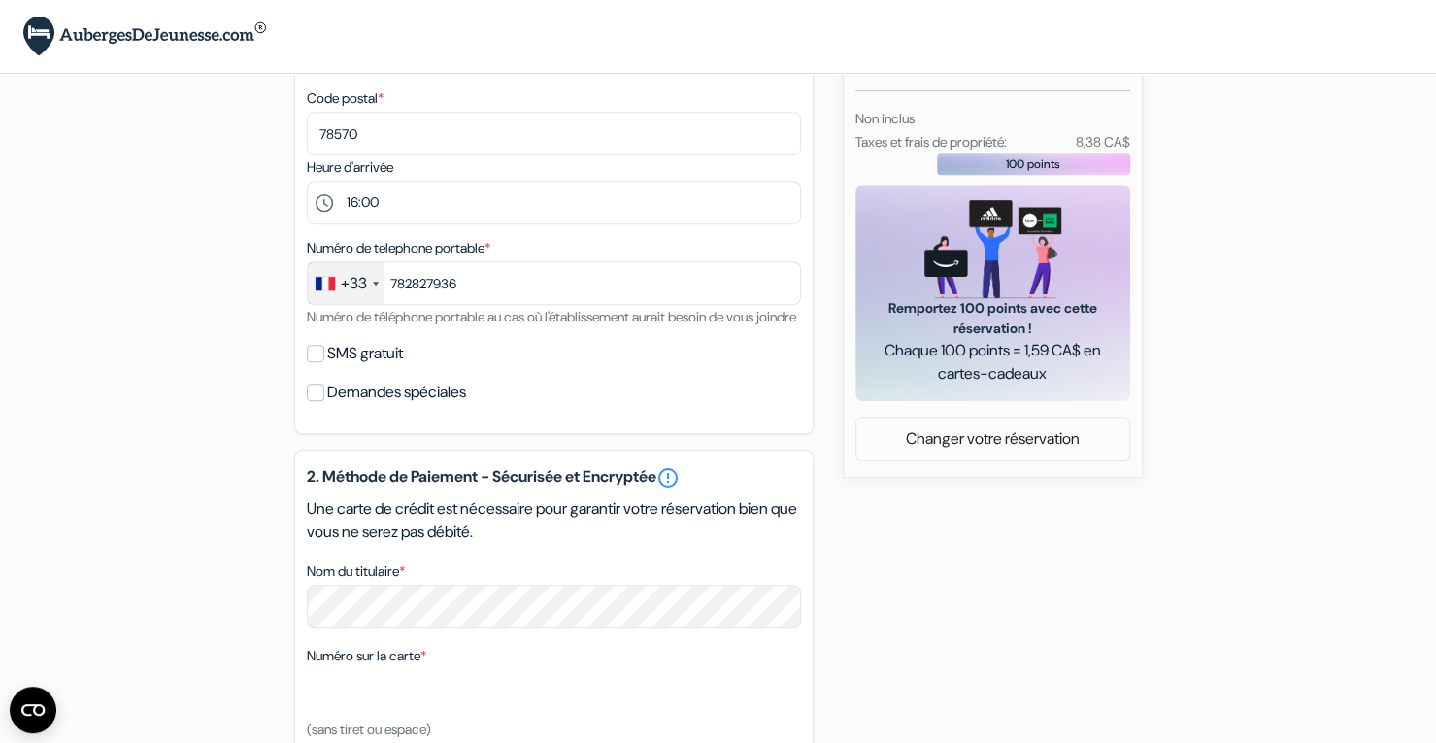
click at [188, 282] on div "add_box Auberge Internationale de Quebec - HI CANADA 19 Ste-Ursule, Quebec, Can…" at bounding box center [718, 302] width 1281 height 1740
click at [313, 362] on input "SMS gratuit" at bounding box center [315, 353] width 17 height 17
checkbox input "true"
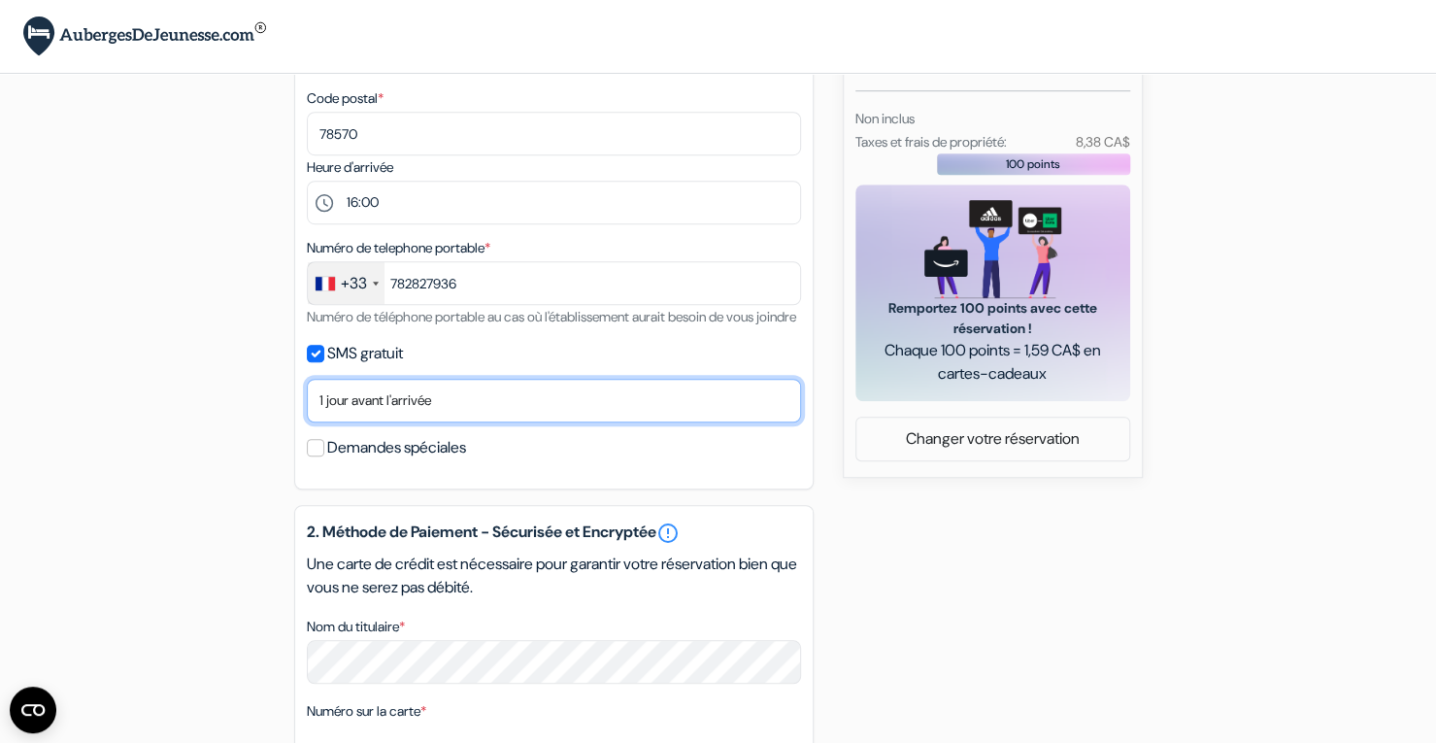
click at [452, 422] on select "Non merci Maintenant Le jour de votre arrivée 1 jour avant l'arrivée 2 jours av…" at bounding box center [554, 401] width 494 height 44
click at [307, 407] on select "Non merci Maintenant Le jour de votre arrivée 1 jour avant l'arrivée 2 jours av…" at bounding box center [554, 401] width 494 height 44
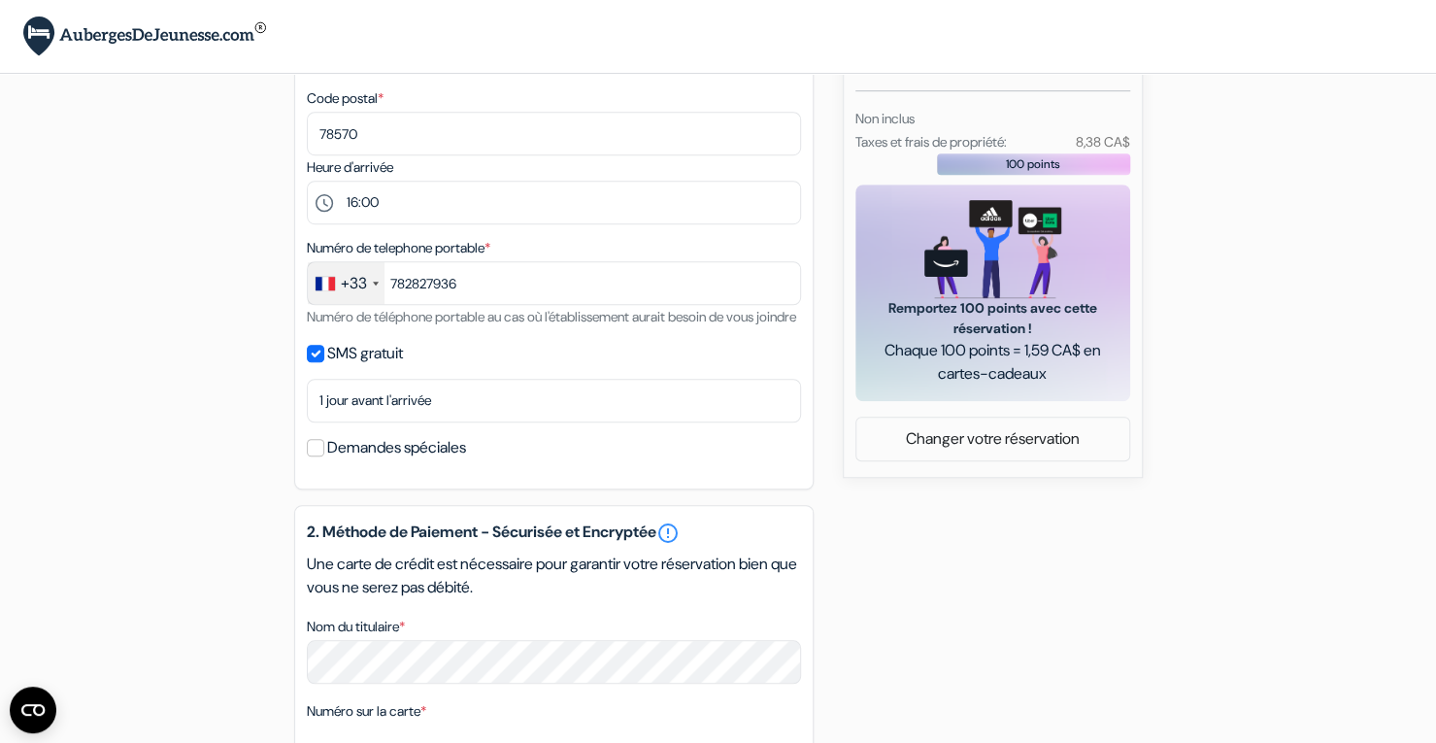
click at [402, 461] on label "Demandes spéciales" at bounding box center [396, 447] width 139 height 27
click at [324, 456] on input "Demandes spéciales" at bounding box center [315, 447] width 17 height 17
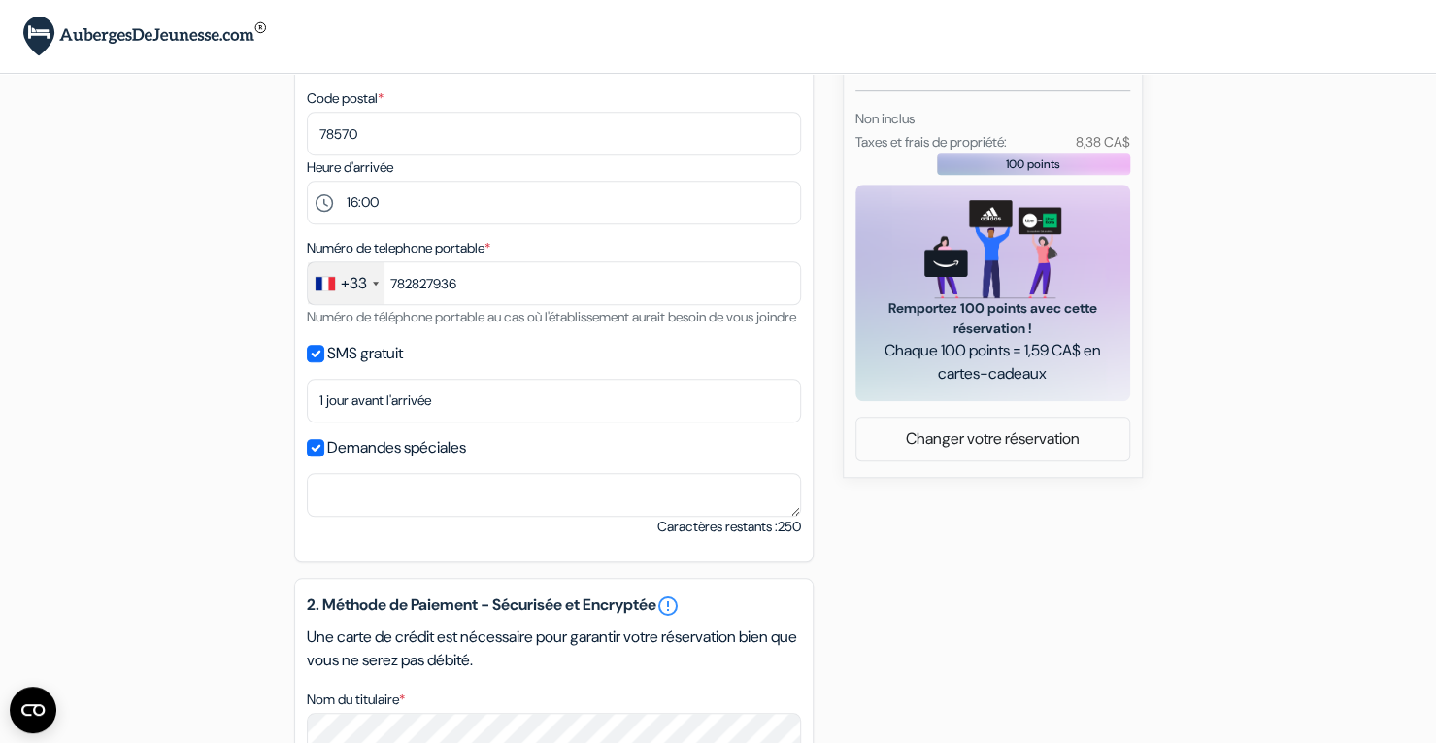
click at [377, 461] on label "Demandes spéciales" at bounding box center [396, 447] width 139 height 27
click at [324, 456] on input "Demandes spéciales" at bounding box center [315, 447] width 17 height 17
checkbox input "false"
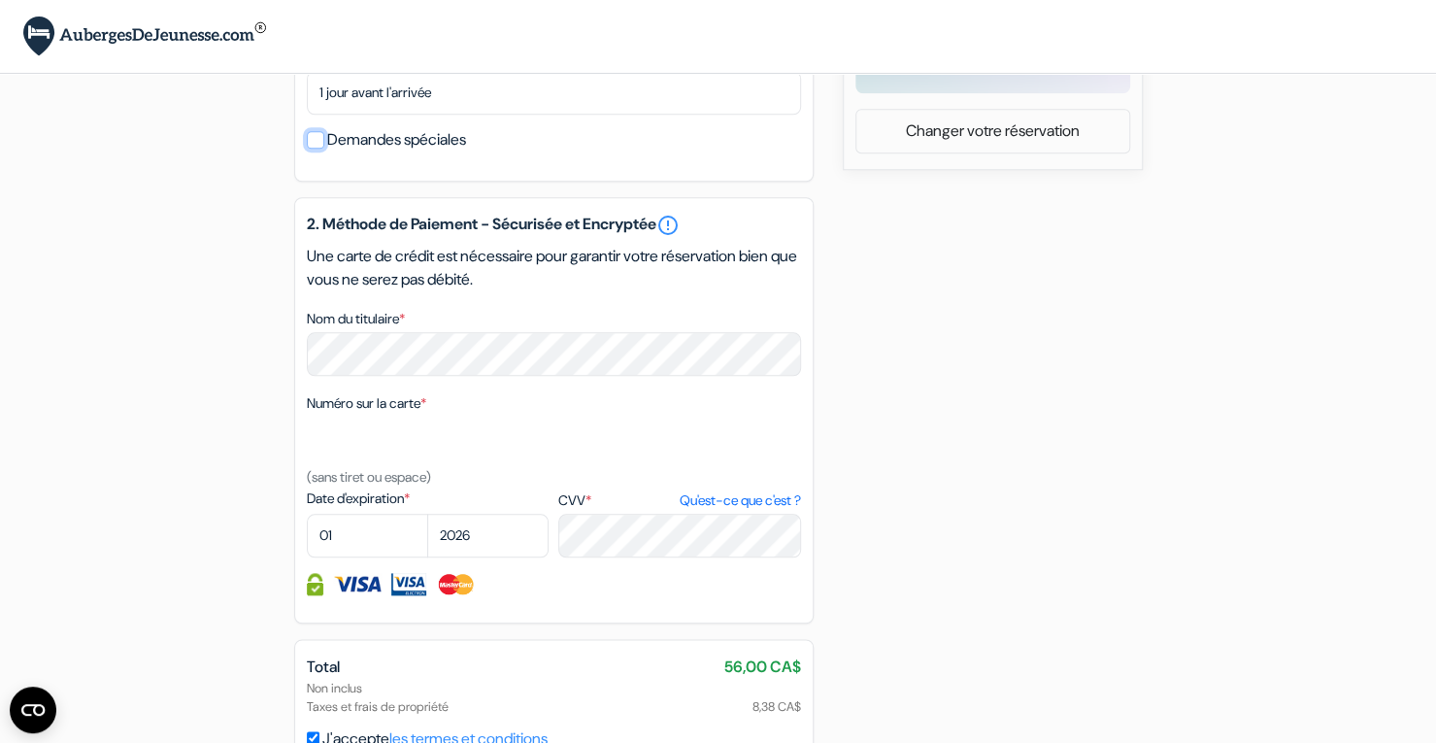
scroll to position [987, 0]
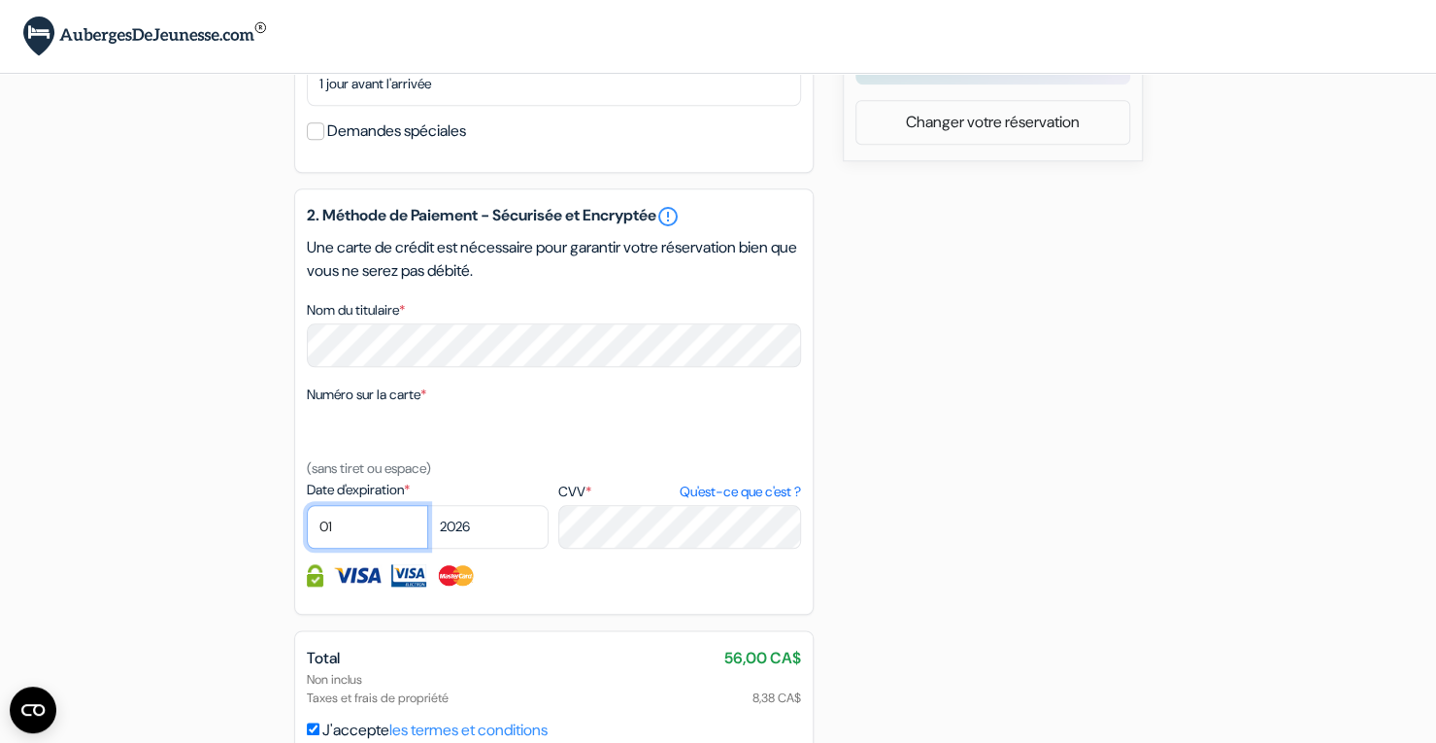
click at [379, 548] on select "01 02 03 04 05 06 07 08 09 10 11 12" at bounding box center [367, 527] width 121 height 44
select select "08"
click at [307, 534] on select "01 02 03 04 05 06 07 08 09 10 11 12" at bounding box center [367, 527] width 121 height 44
click at [478, 548] on select "2025 2026 2027 2028 2029 2030 2031 2032 2033 2034 2035 2036 2037 2038 2039 2040…" at bounding box center [487, 527] width 121 height 44
select select "2030"
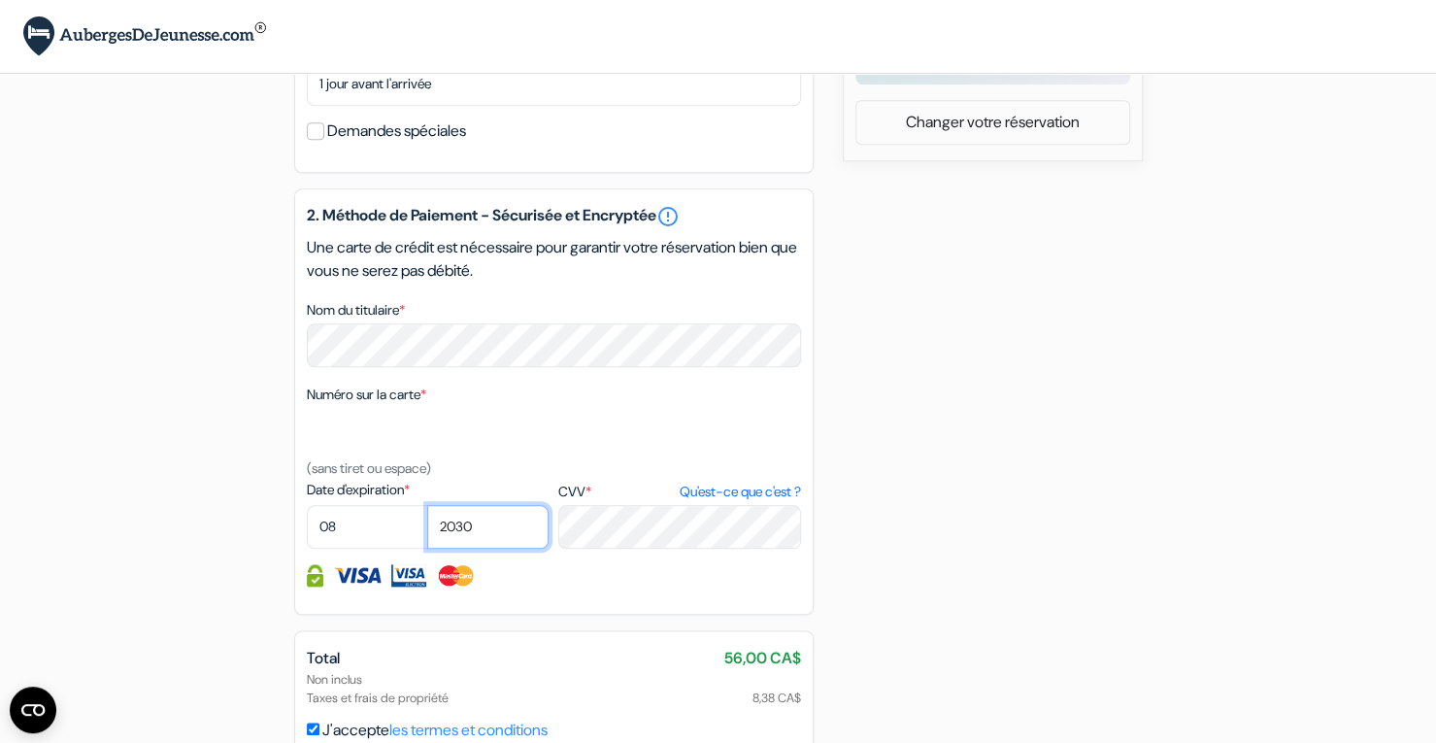
click at [427, 534] on select "2025 2026 2027 2028 2029 2030 2031 2032 2033 2034 2035 2036 2037 2038 2039 2040…" at bounding box center [487, 527] width 121 height 44
click at [908, 442] on div "add_box Auberge Internationale de Quebec - HI CANADA 19 Ste-Ursule, Quebec, Can…" at bounding box center [718, 14] width 1281 height 1796
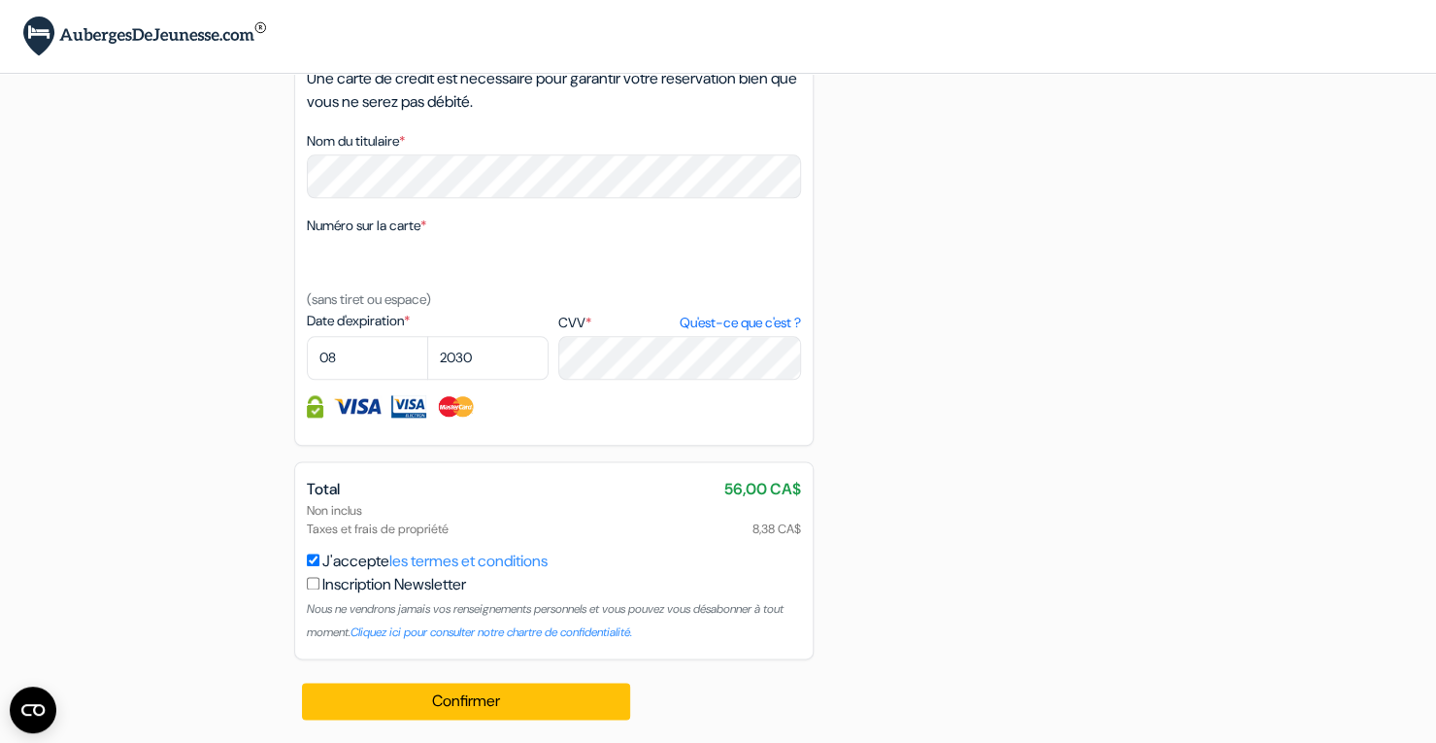
click at [307, 582] on input "checkbox" at bounding box center [313, 583] width 13 height 13
checkbox input "true"
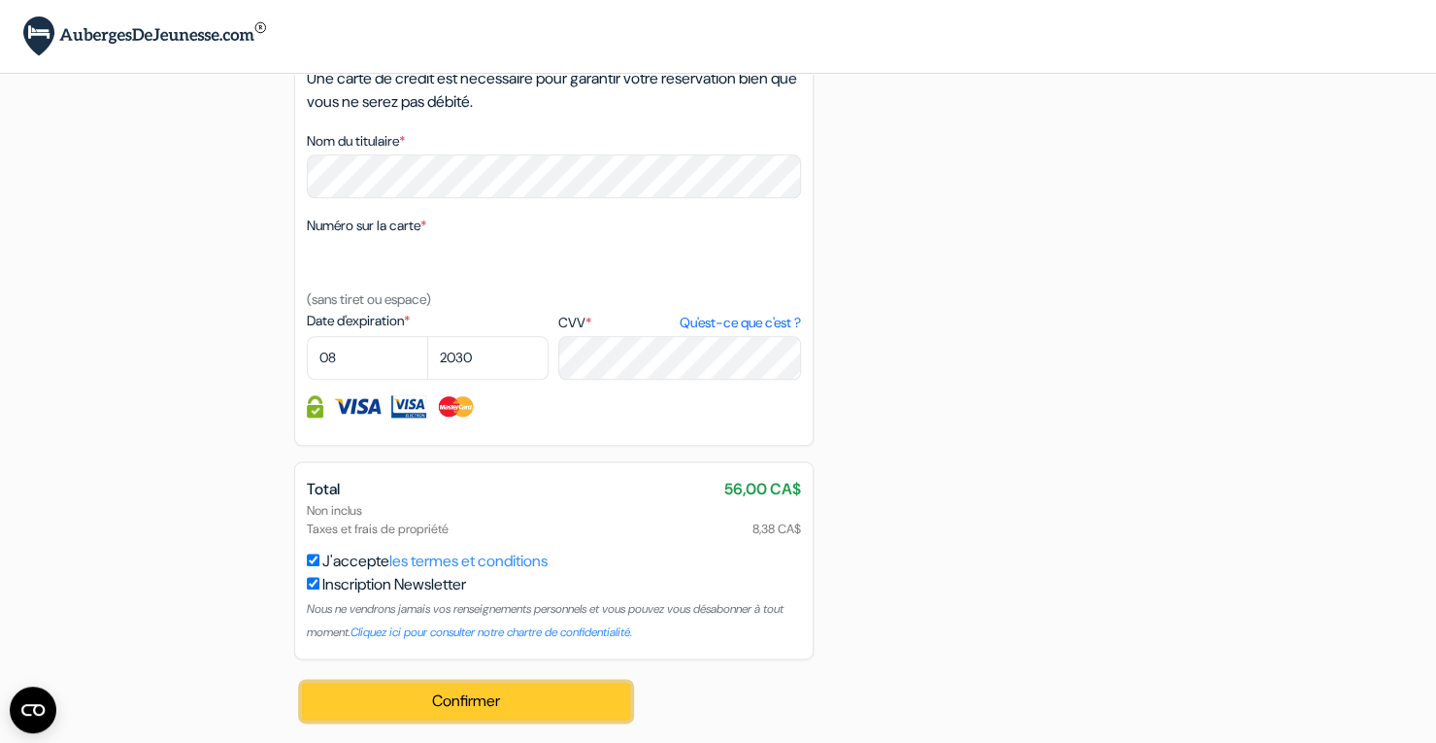
click at [543, 696] on button "Confirmer Loading..." at bounding box center [466, 700] width 329 height 37
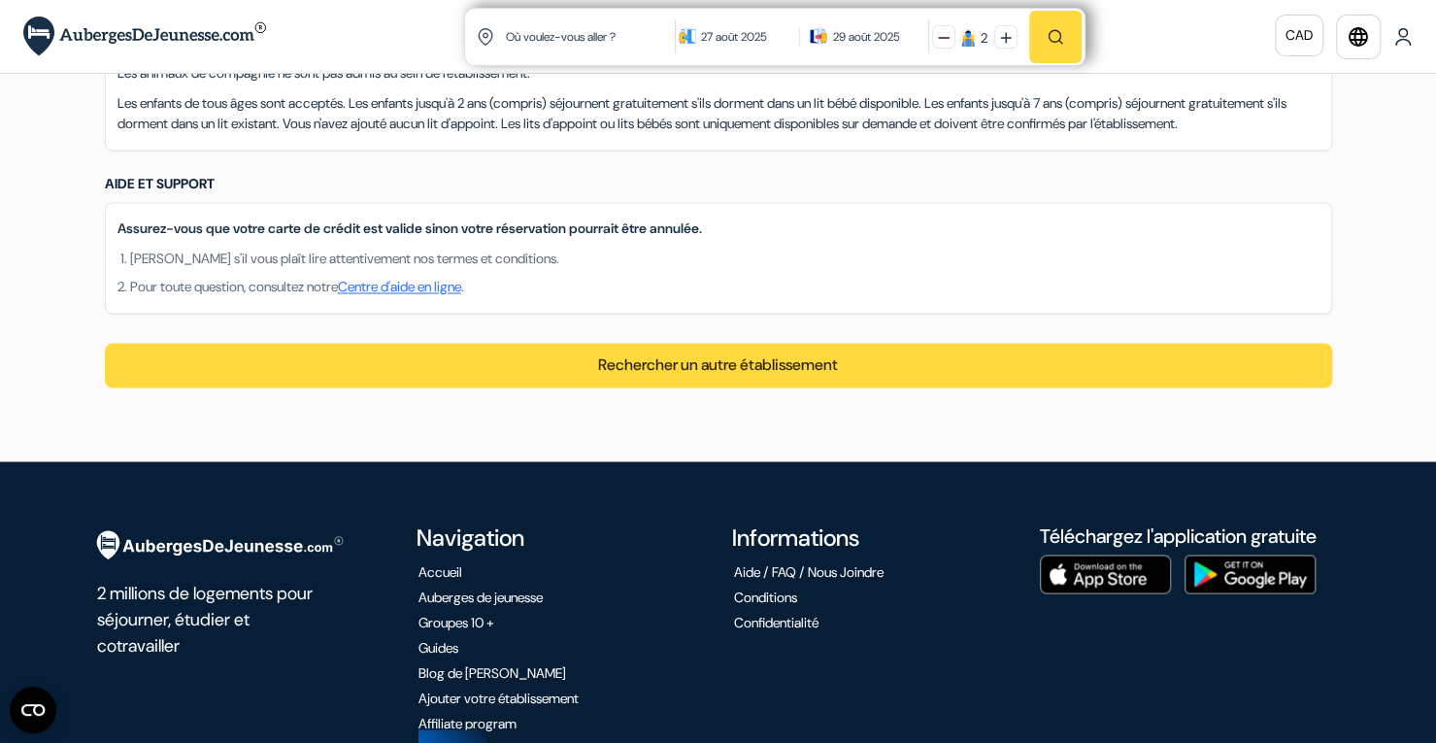
scroll to position [1773, 0]
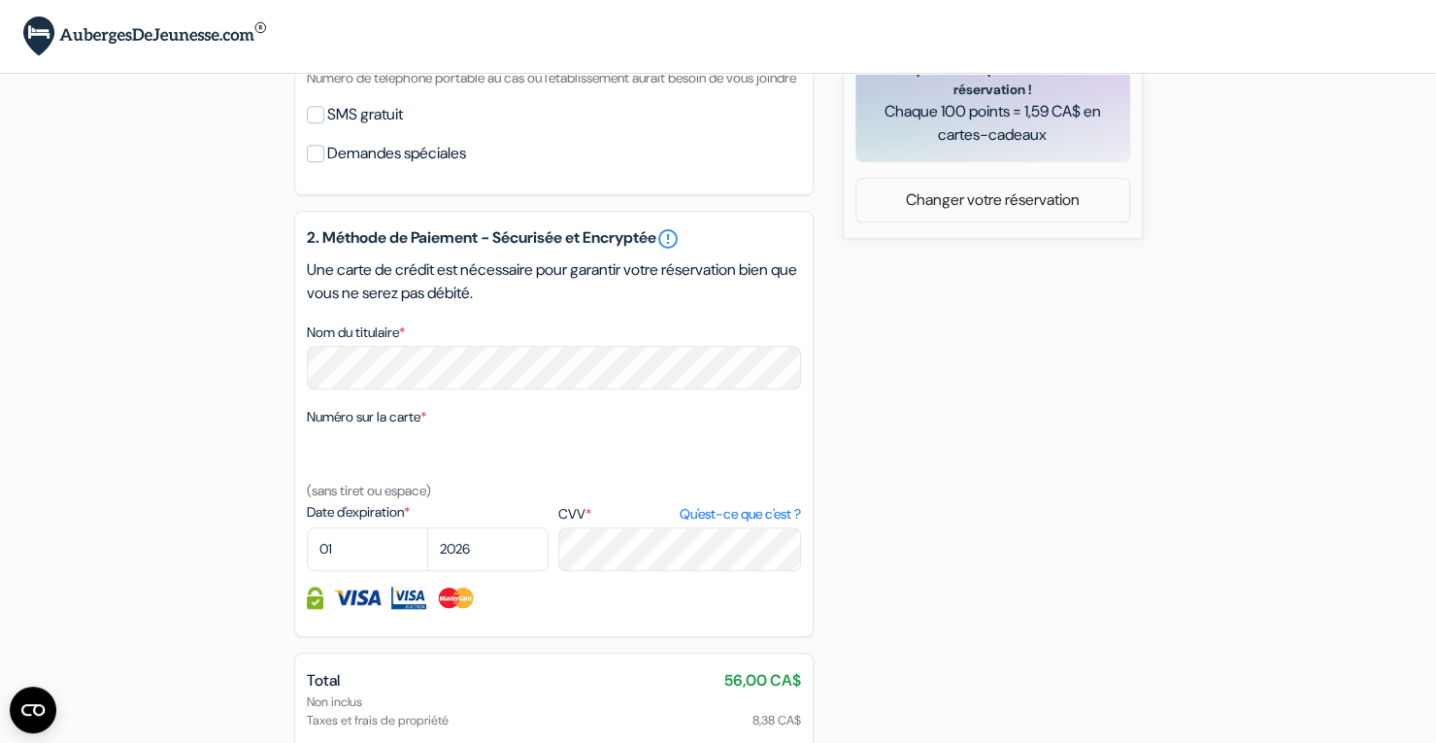
scroll to position [1129, 0]
